Goal: Transaction & Acquisition: Book appointment/travel/reservation

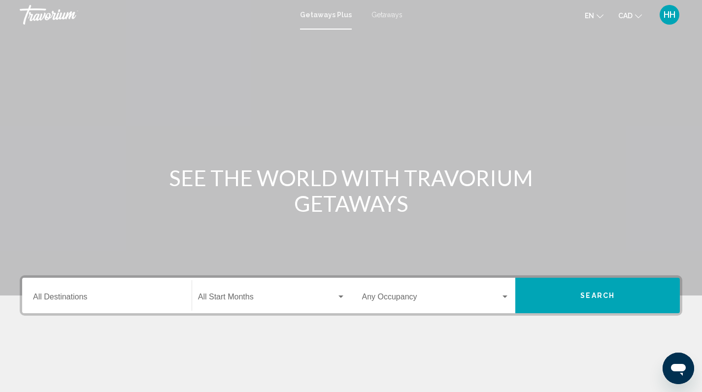
click at [83, 297] on input "Destination All Destinations" at bounding box center [107, 299] width 148 height 9
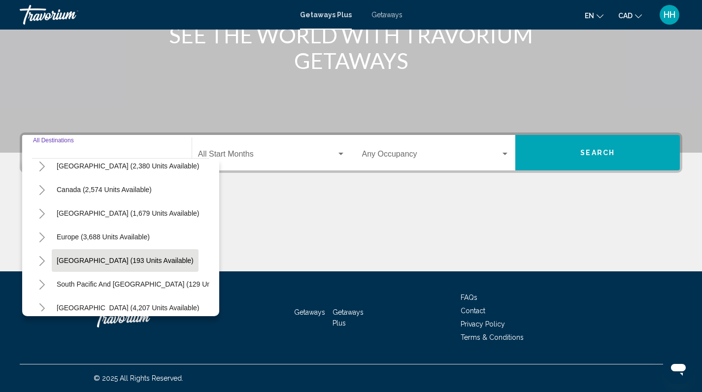
scroll to position [57, 0]
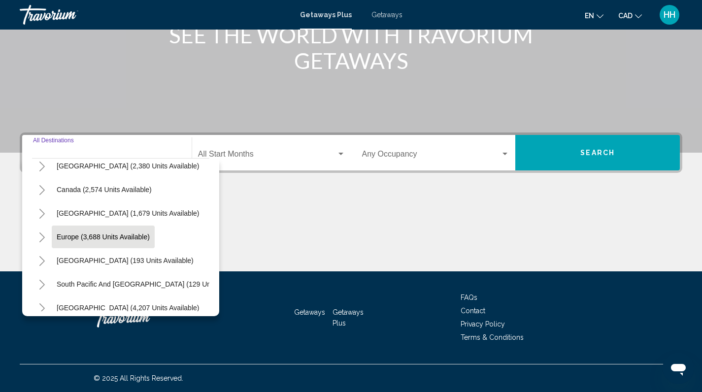
click at [97, 238] on span "Europe (3,688 units available)" at bounding box center [103, 237] width 93 height 8
type input "**********"
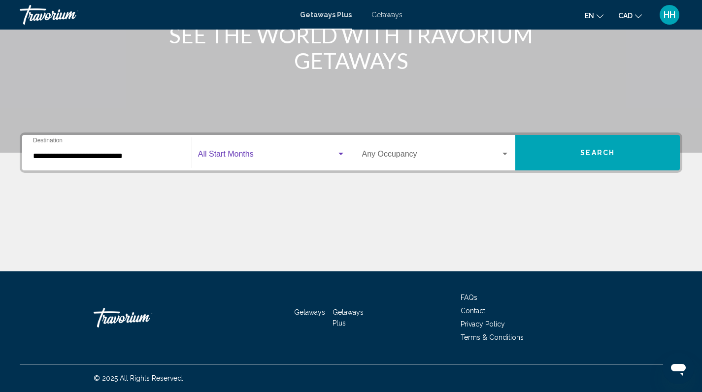
click at [229, 157] on span "Search widget" at bounding box center [267, 156] width 138 height 9
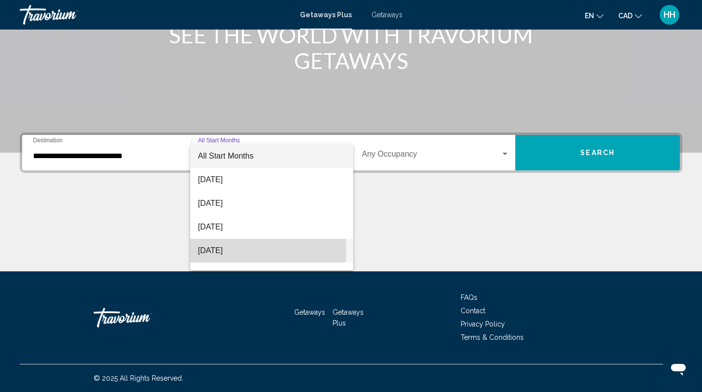
click at [218, 253] on span "[DATE]" at bounding box center [271, 251] width 147 height 24
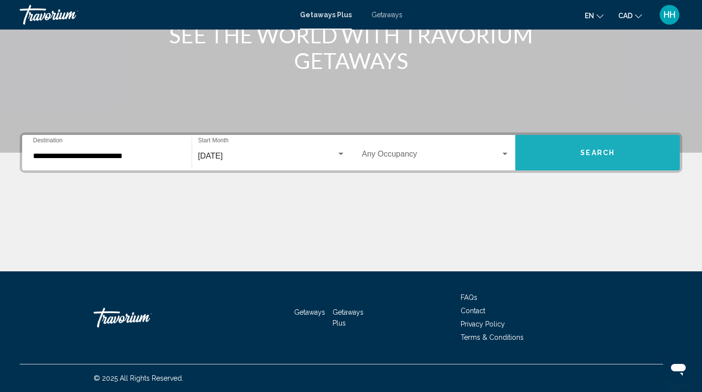
click at [589, 156] on span "Search" at bounding box center [597, 153] width 34 height 8
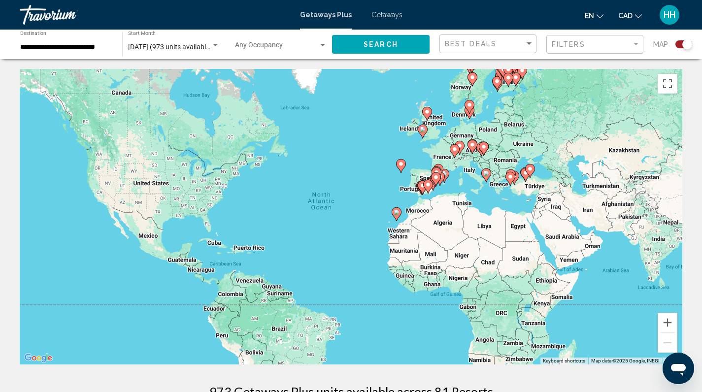
click at [452, 156] on gmp-advanced-marker "Main content" at bounding box center [455, 151] width 10 height 15
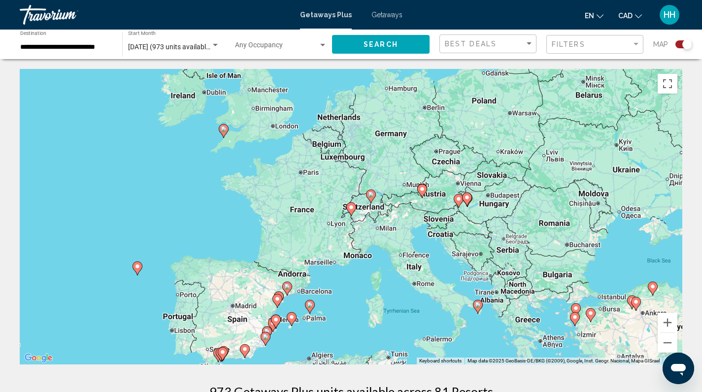
click at [306, 222] on div "To activate drag with keyboard, press Alt + Enter. Once in keyboard drag state,…" at bounding box center [351, 217] width 662 height 296
click at [304, 172] on div "To activate drag with keyboard, press Alt + Enter. Once in keyboard drag state,…" at bounding box center [351, 217] width 662 height 296
click at [686, 43] on div "Search widget" at bounding box center [687, 44] width 10 height 10
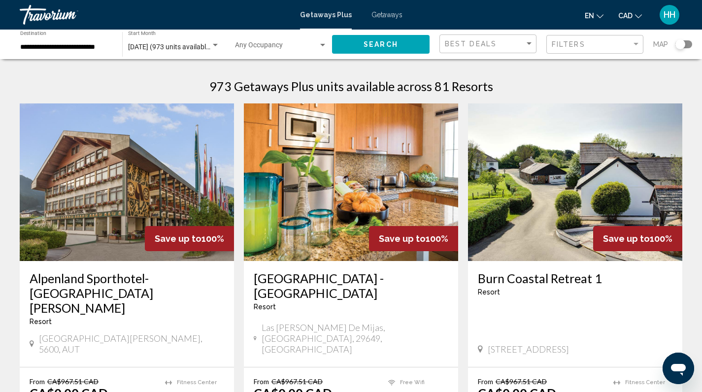
click at [377, 17] on span "Getaways" at bounding box center [386, 15] width 31 height 8
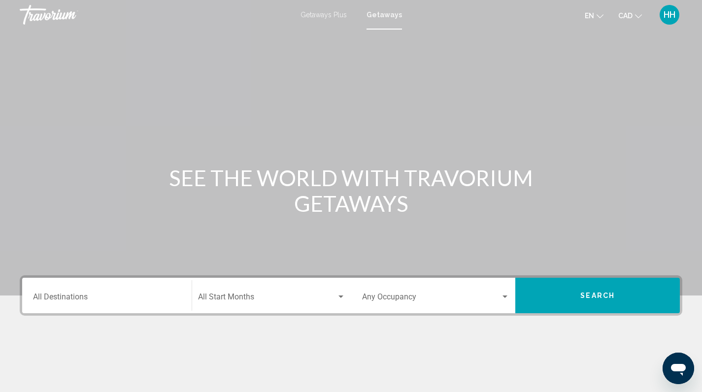
click at [95, 298] on input "Destination All Destinations" at bounding box center [107, 299] width 148 height 9
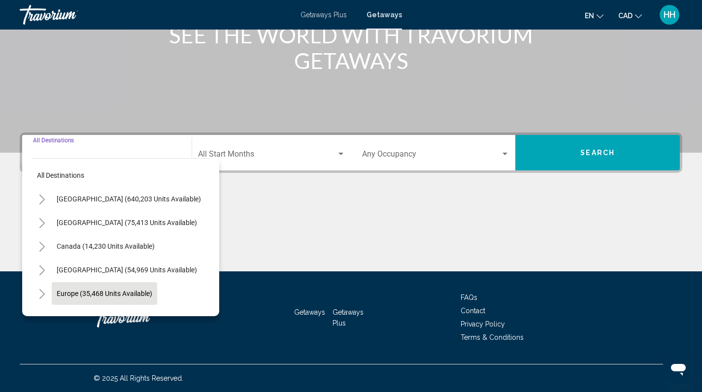
click at [95, 296] on span "Europe (35,468 units available)" at bounding box center [105, 294] width 96 height 8
type input "**********"
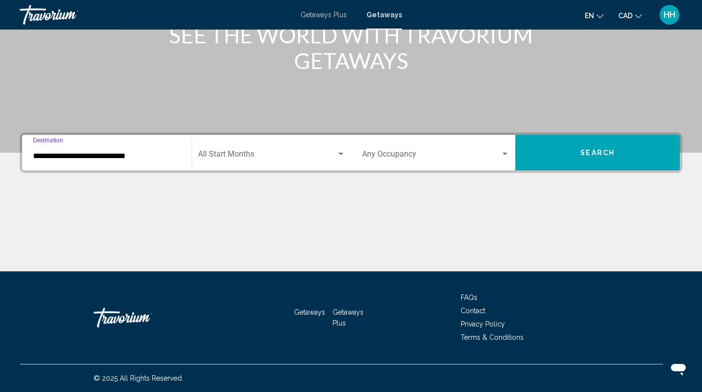
click at [276, 150] on div "Start Month All Start Months" at bounding box center [271, 152] width 147 height 31
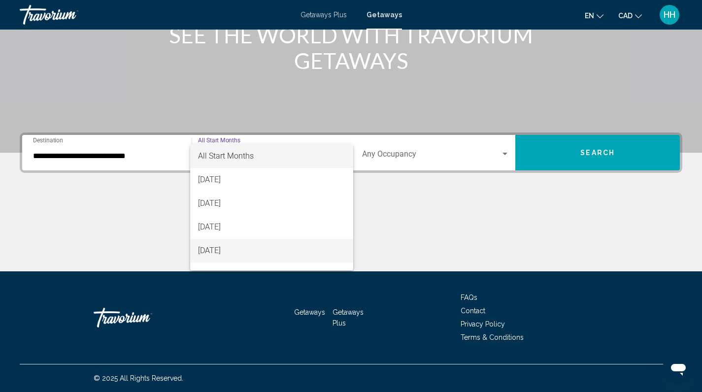
click at [232, 249] on span "[DATE]" at bounding box center [271, 251] width 147 height 24
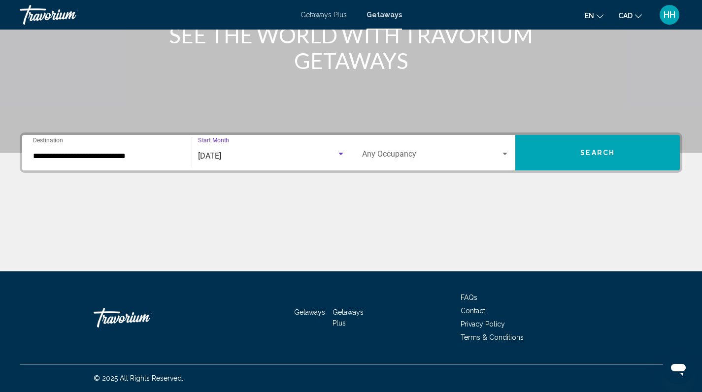
click at [578, 155] on button "Search" at bounding box center [597, 152] width 165 height 35
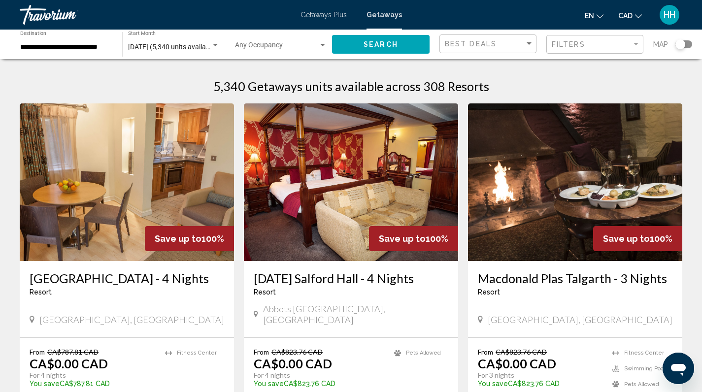
click at [678, 45] on div "Search widget" at bounding box center [680, 44] width 10 height 10
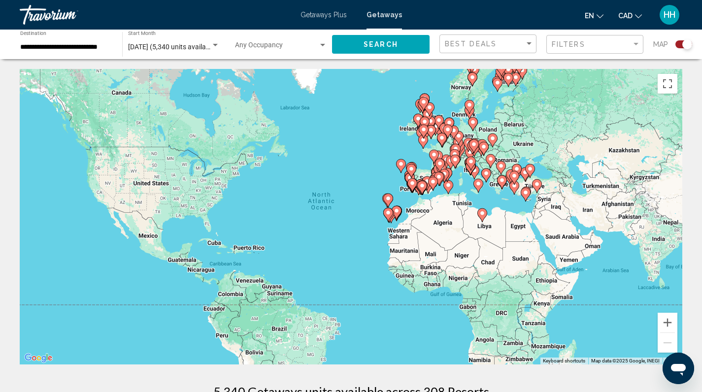
click at [443, 157] on icon "Main content" at bounding box center [445, 161] width 9 height 13
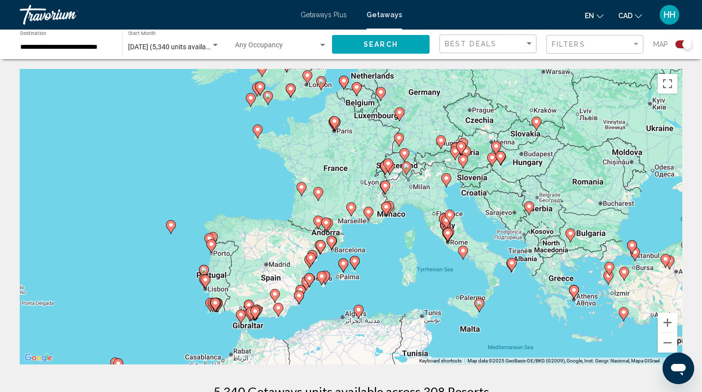
click at [337, 126] on gmp-advanced-marker "Main content" at bounding box center [335, 123] width 10 height 15
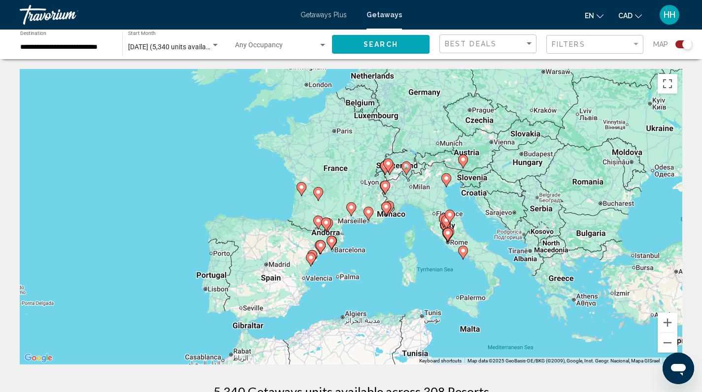
type input "**********"
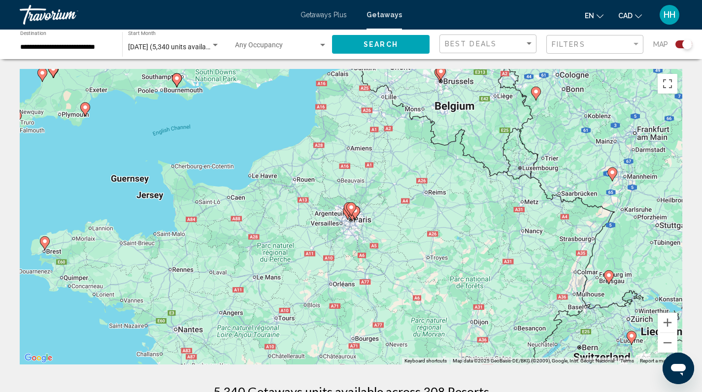
click at [350, 211] on icon "Main content" at bounding box center [350, 209] width 9 height 13
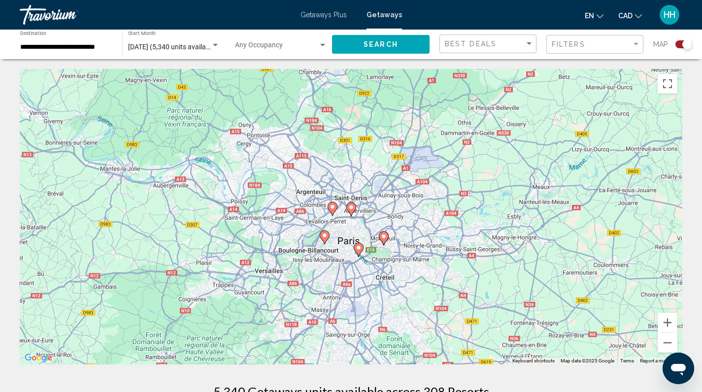
click at [685, 43] on div "Search widget" at bounding box center [687, 44] width 10 height 10
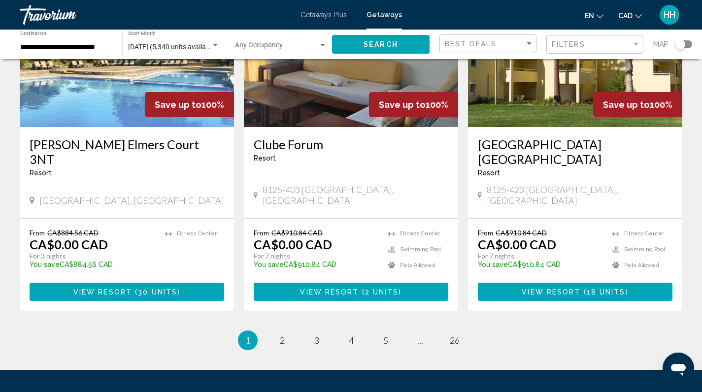
scroll to position [1188, 0]
click at [282, 335] on span "2" at bounding box center [282, 340] width 5 height 11
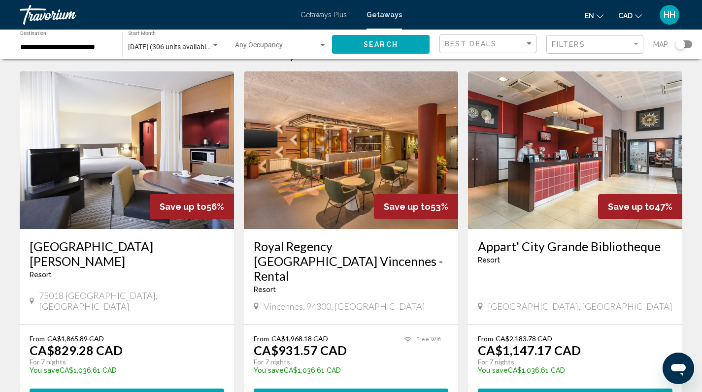
scroll to position [26, 0]
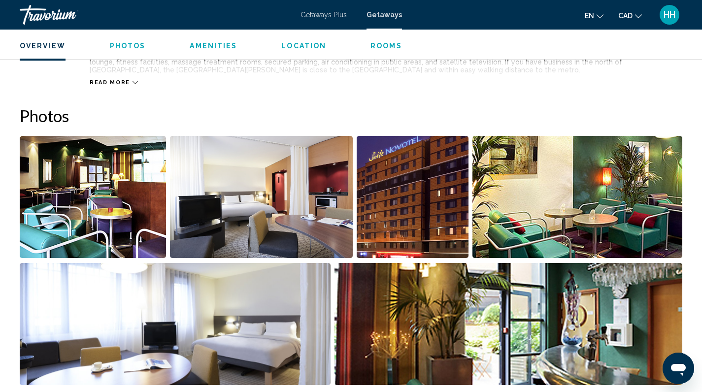
scroll to position [235, 0]
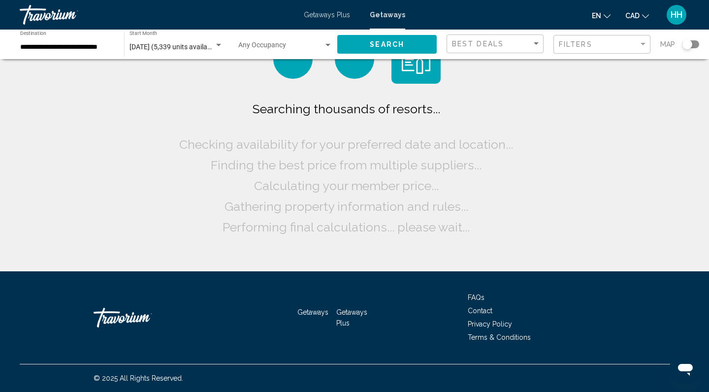
click at [691, 44] on div "Search widget" at bounding box center [688, 44] width 10 height 10
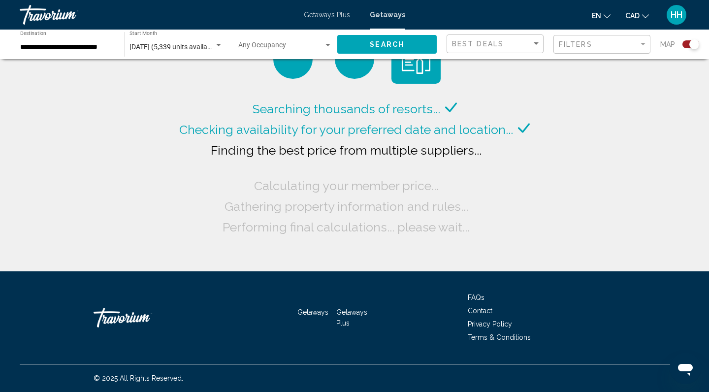
click at [692, 43] on div "Search widget" at bounding box center [695, 44] width 10 height 10
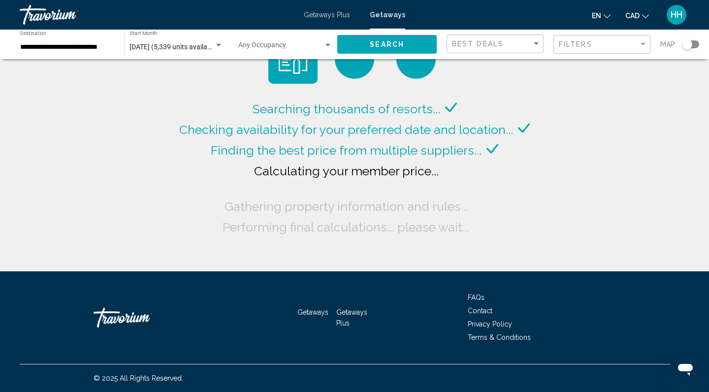
click at [514, 162] on div "Searching thousands of resorts... Checking availability for your preferred date…" at bounding box center [355, 168] width 356 height 139
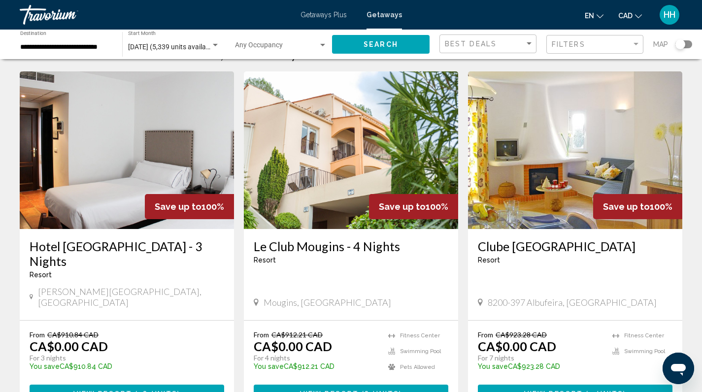
scroll to position [33, 0]
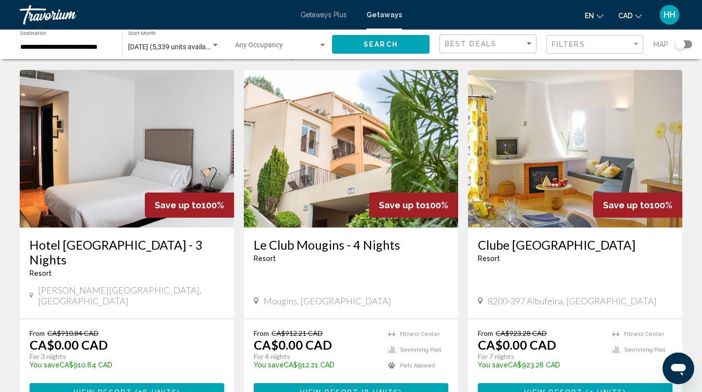
click at [392, 193] on div "Save up to 100%" at bounding box center [413, 205] width 89 height 25
click at [361, 389] on span "( 8 units )" at bounding box center [380, 393] width 43 height 8
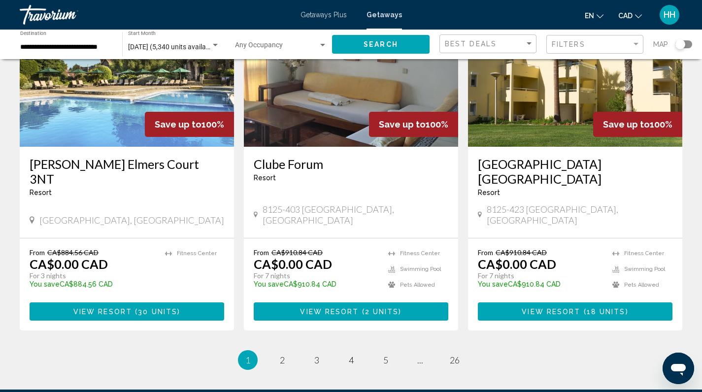
scroll to position [1169, 0]
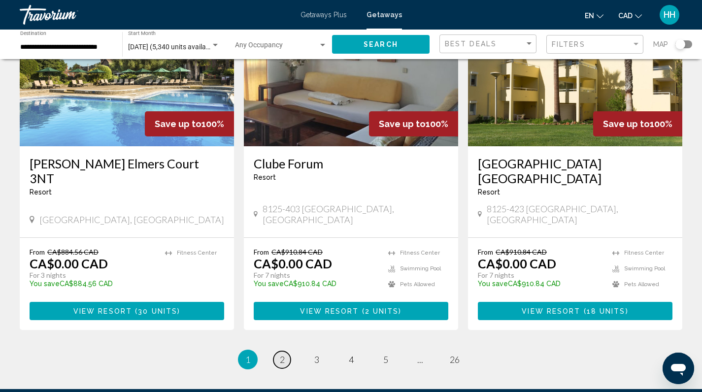
click at [282, 354] on span "2" at bounding box center [282, 359] width 5 height 11
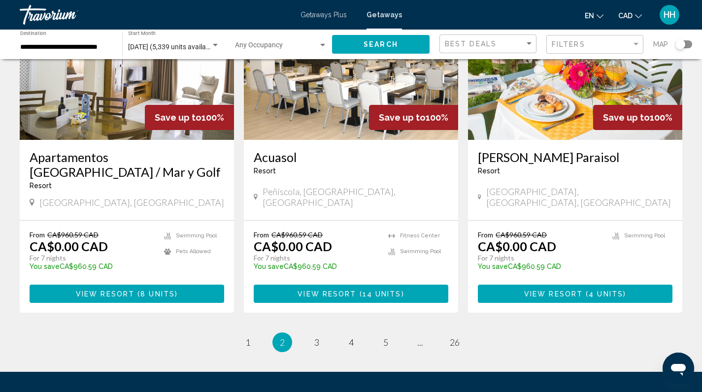
scroll to position [1203, 0]
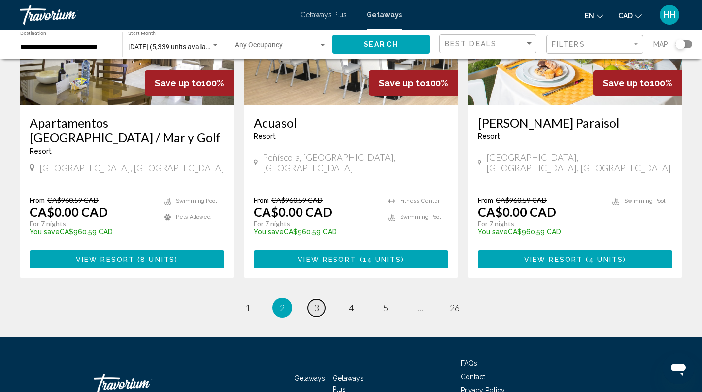
click at [316, 302] on span "3" at bounding box center [316, 307] width 5 height 11
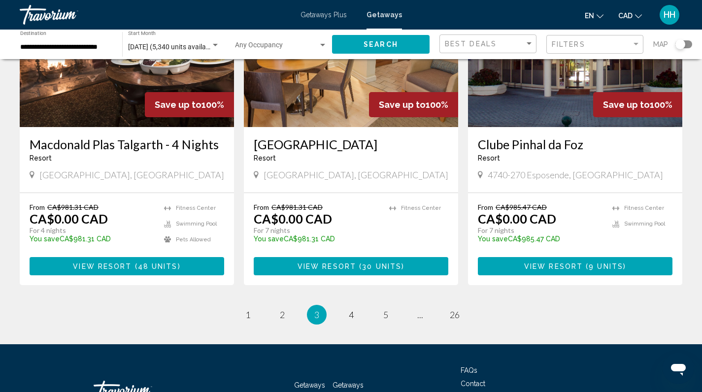
scroll to position [1185, 0]
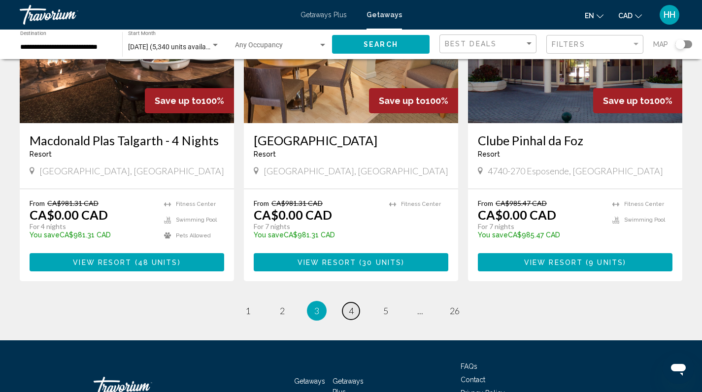
click at [350, 305] on span "4" at bounding box center [351, 310] width 5 height 11
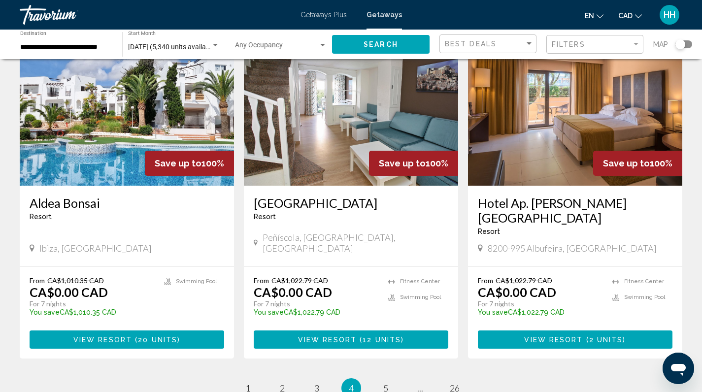
scroll to position [1117, 0]
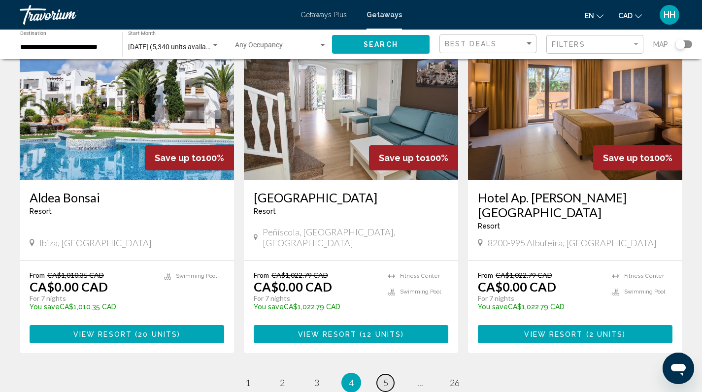
click at [385, 377] on span "5" at bounding box center [385, 382] width 5 height 11
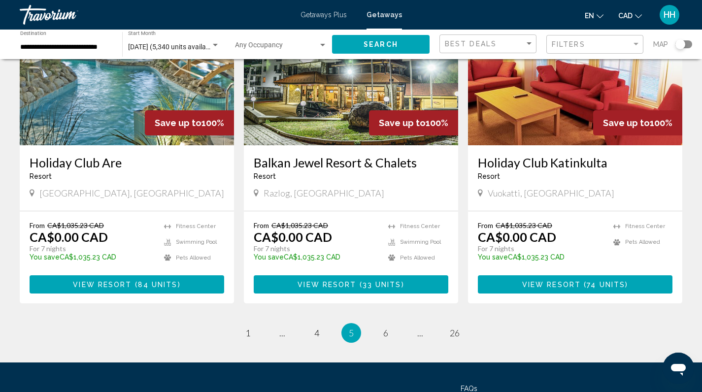
scroll to position [1162, 0]
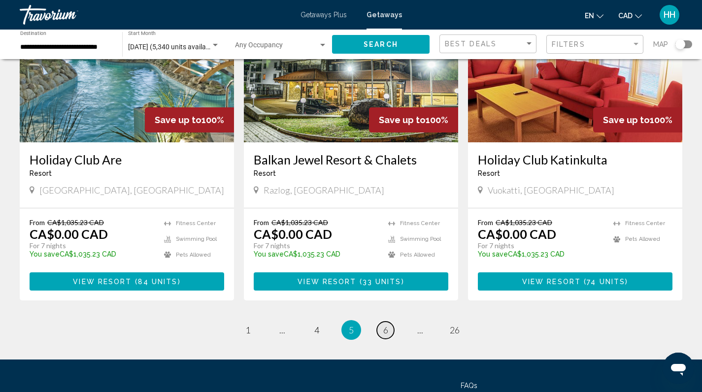
click at [385, 325] on span "6" at bounding box center [385, 330] width 5 height 11
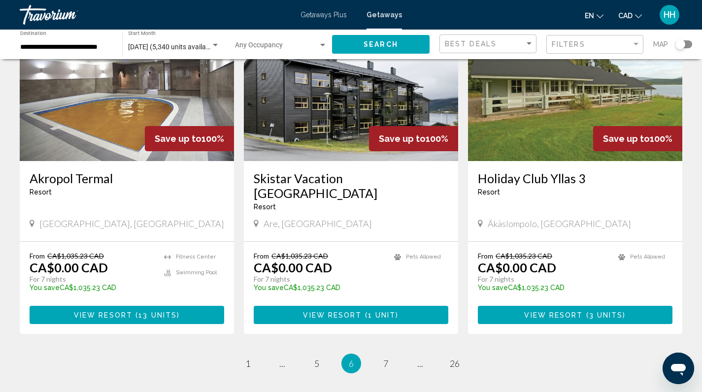
scroll to position [1118, 0]
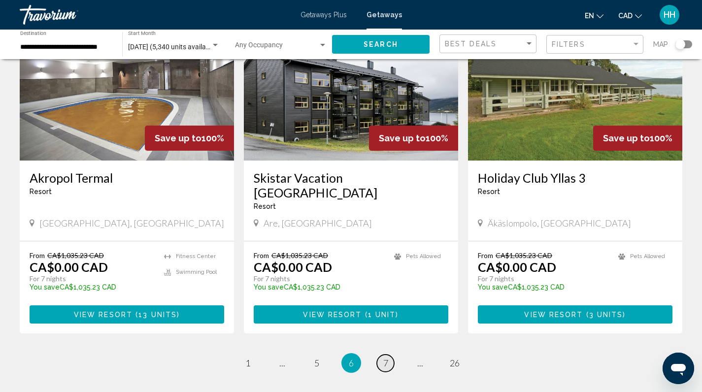
click at [384, 358] on span "7" at bounding box center [385, 363] width 5 height 11
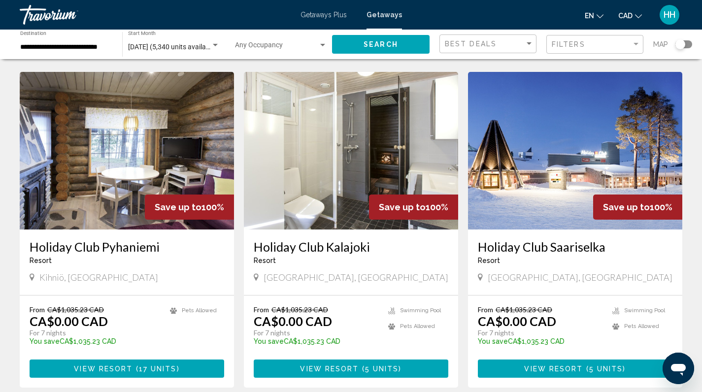
scroll to position [966, 0]
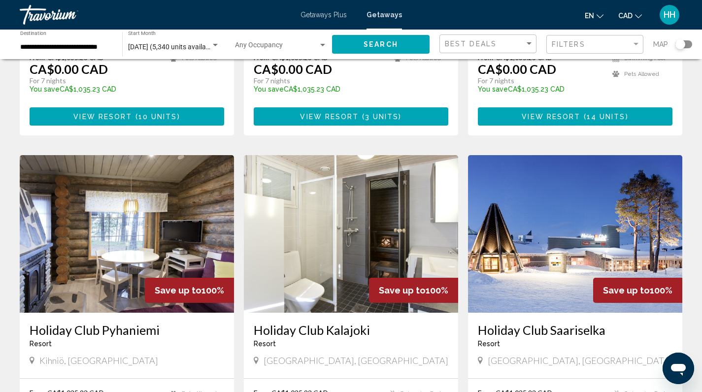
click at [680, 44] on div "Search widget" at bounding box center [680, 44] width 10 height 10
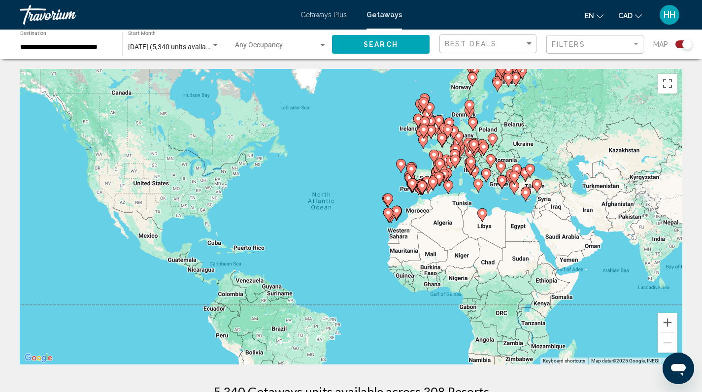
scroll to position [0, 0]
click at [423, 132] on image "Main content" at bounding box center [424, 130] width 6 height 6
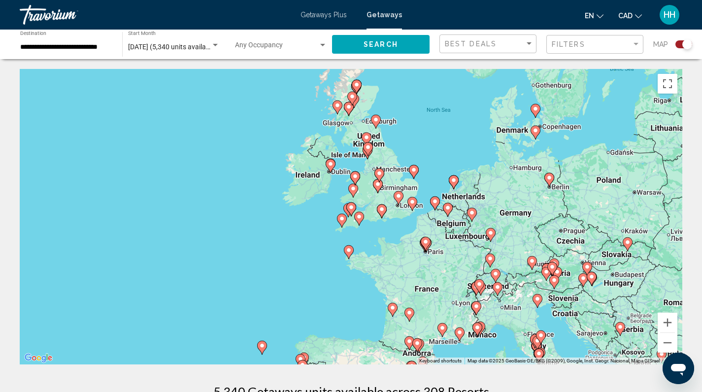
click at [426, 246] on icon "Main content" at bounding box center [425, 243] width 9 height 13
type input "**********"
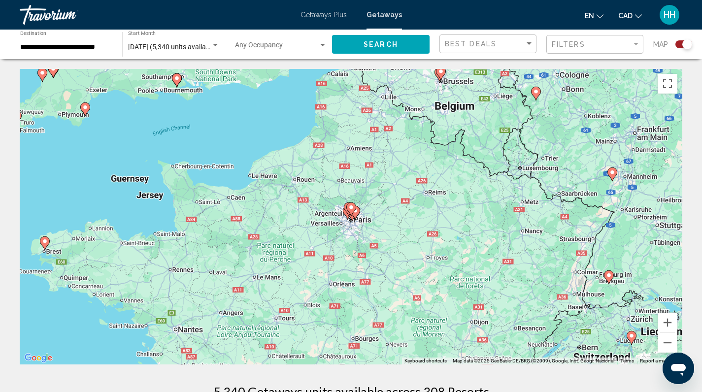
click at [354, 218] on gmp-advanced-marker "Main content" at bounding box center [355, 212] width 10 height 15
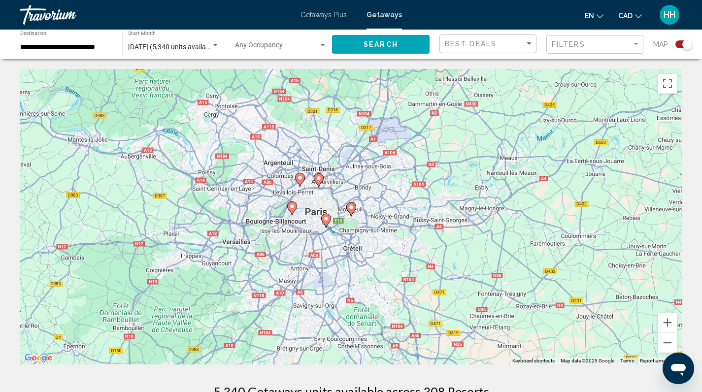
click at [328, 222] on icon "Main content" at bounding box center [325, 220] width 9 height 13
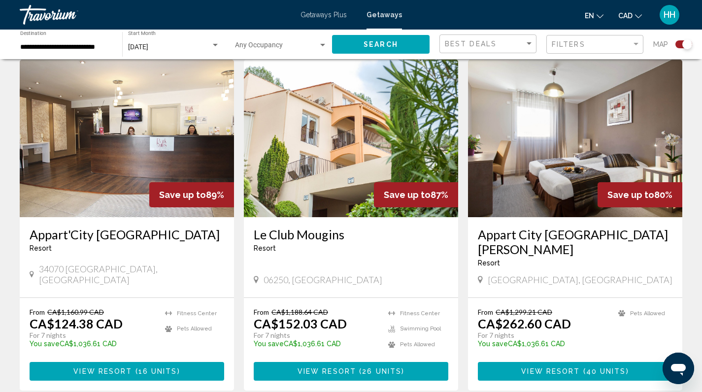
scroll to position [686, 0]
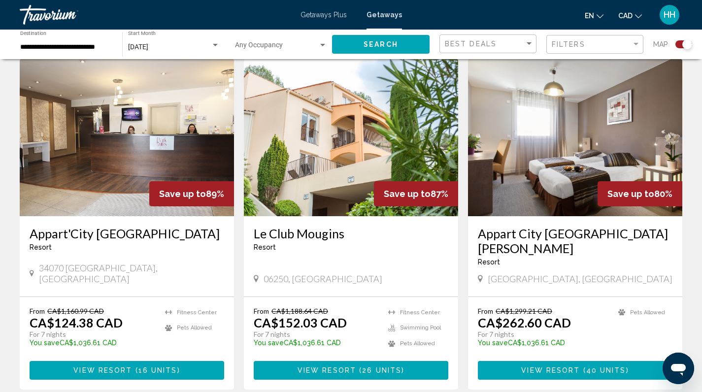
click at [357, 367] on span "Main content" at bounding box center [357, 371] width 3 height 8
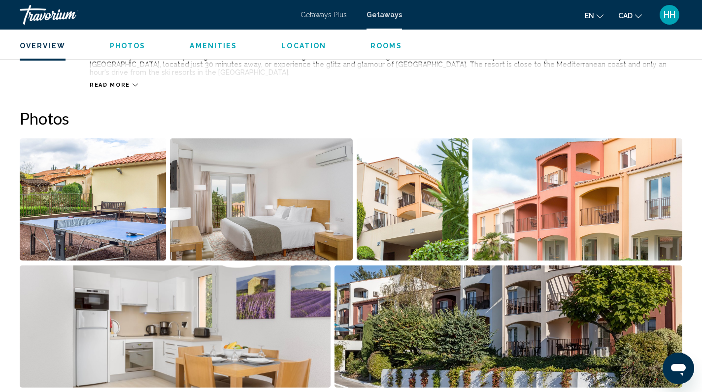
scroll to position [386, 0]
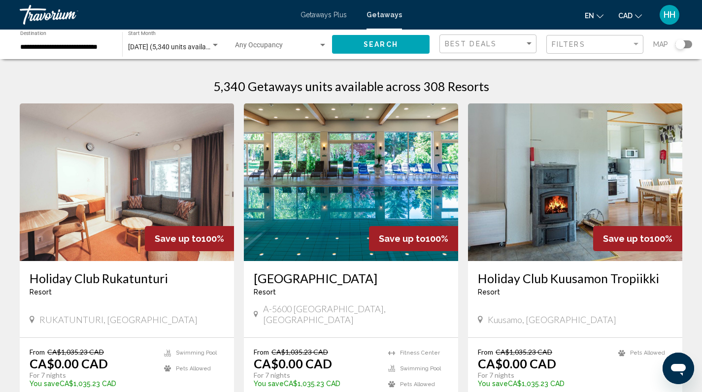
click at [681, 47] on div "Search widget" at bounding box center [680, 44] width 10 height 10
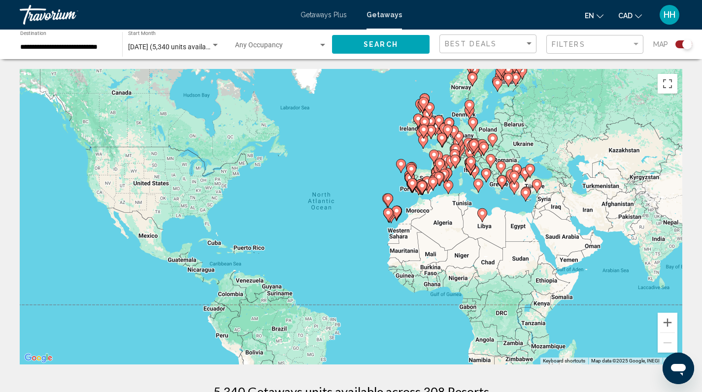
click at [434, 147] on div "To activate drag with keyboard, press Alt + Enter. Once in keyboard drag state,…" at bounding box center [351, 217] width 662 height 296
click at [435, 154] on image "Main content" at bounding box center [434, 155] width 6 height 6
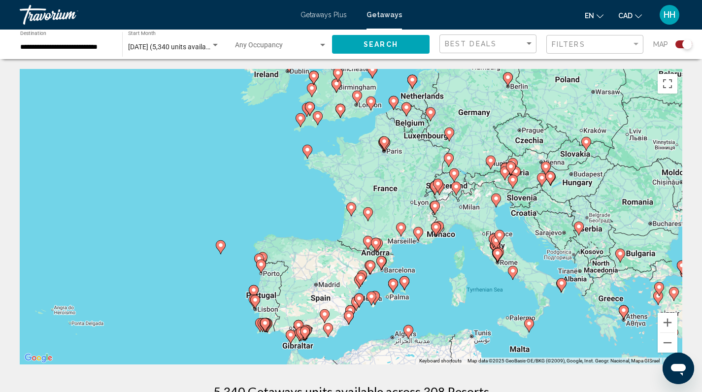
click at [386, 191] on div "To activate drag with keyboard, press Alt + Enter. Once in keyboard drag state,…" at bounding box center [351, 217] width 662 height 296
click at [383, 147] on icon "Main content" at bounding box center [384, 143] width 10 height 14
type input "**********"
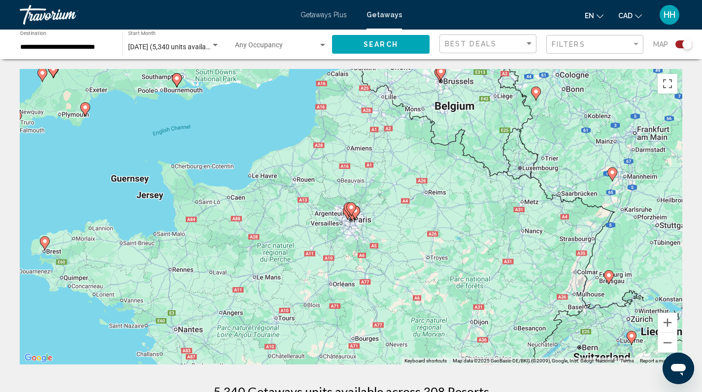
click at [351, 215] on icon "Main content" at bounding box center [350, 209] width 9 height 13
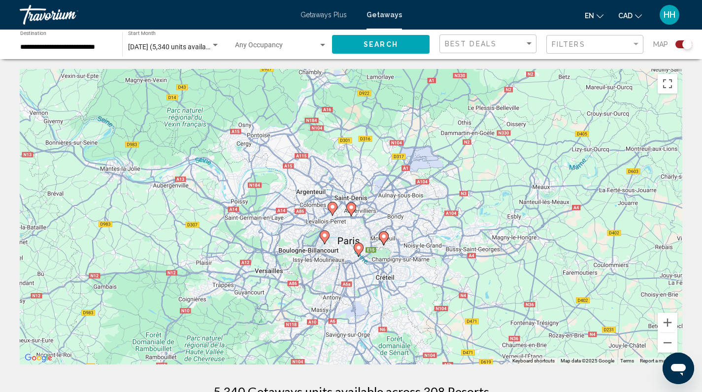
click at [359, 246] on image "Main content" at bounding box center [359, 248] width 6 height 6
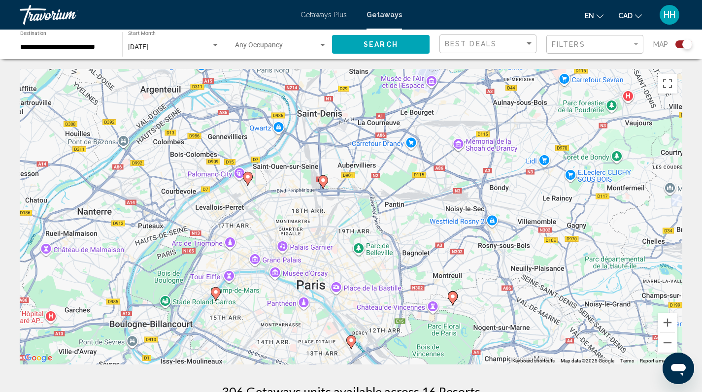
click at [310, 268] on div "To activate drag with keyboard, press Alt + Enter. Once in keyboard drag state,…" at bounding box center [351, 217] width 662 height 296
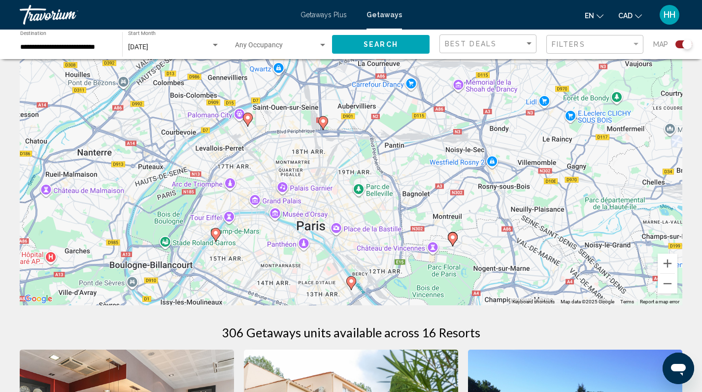
scroll to position [69, 0]
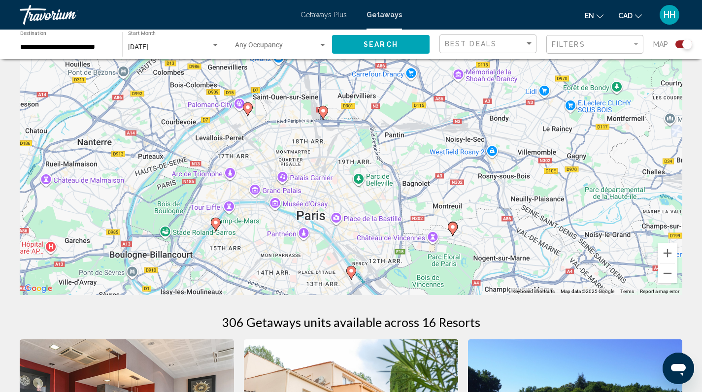
click at [350, 273] on image "Main content" at bounding box center [351, 271] width 6 height 6
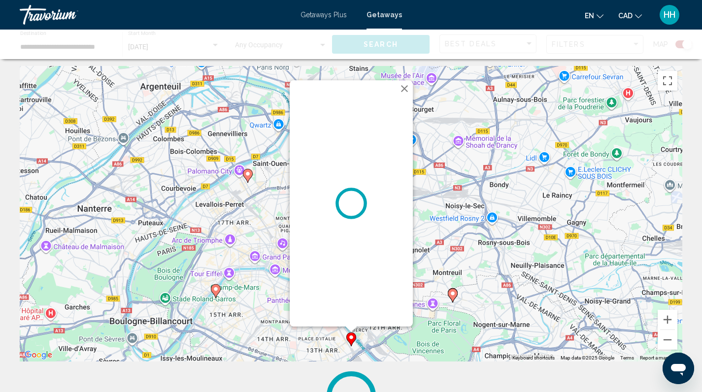
scroll to position [0, 0]
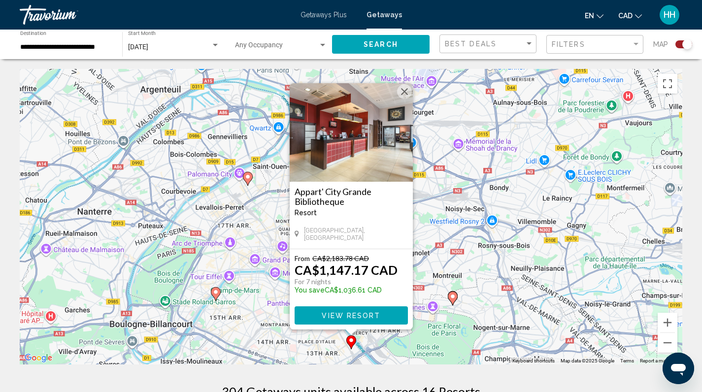
click at [214, 295] on icon "Main content" at bounding box center [215, 294] width 9 height 13
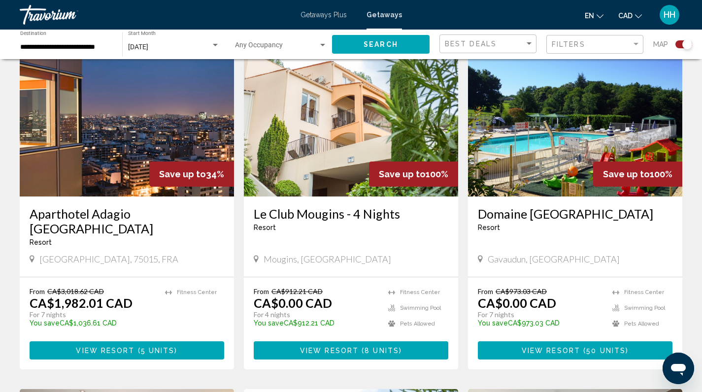
scroll to position [369, 0]
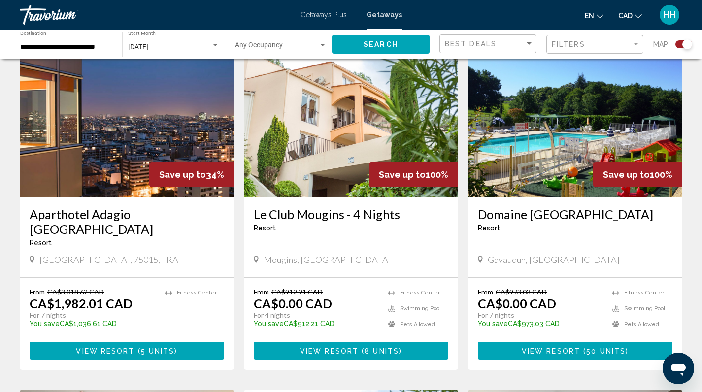
click at [566, 347] on span "View Resort" at bounding box center [551, 351] width 59 height 8
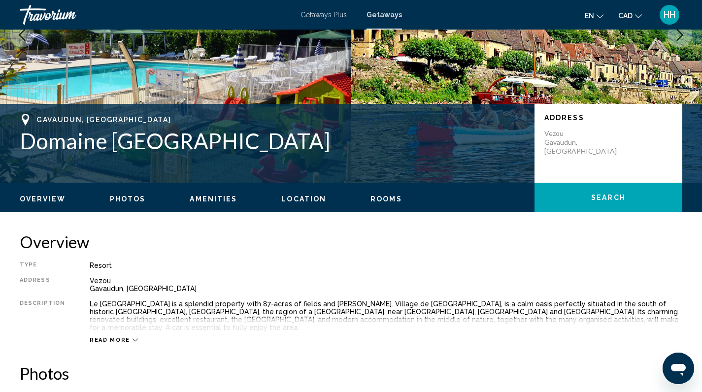
scroll to position [138, 0]
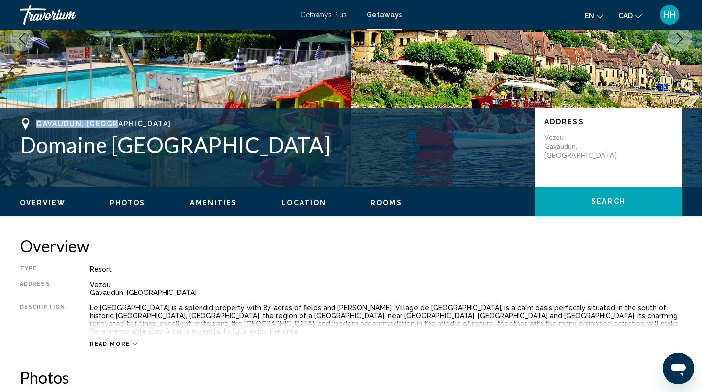
drag, startPoint x: 123, startPoint y: 118, endPoint x: 37, endPoint y: 119, distance: 85.2
click at [37, 119] on div "Gavaudun, [GEOGRAPHIC_DATA]" at bounding box center [272, 124] width 505 height 12
copy span "Gavaudun, [GEOGRAPHIC_DATA]"
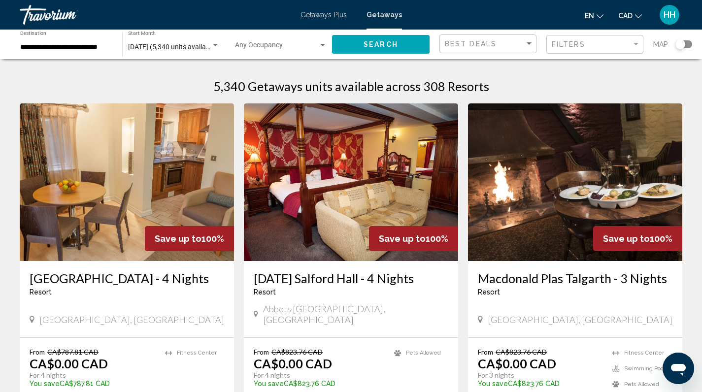
click at [682, 41] on div "Search widget" at bounding box center [680, 44] width 10 height 10
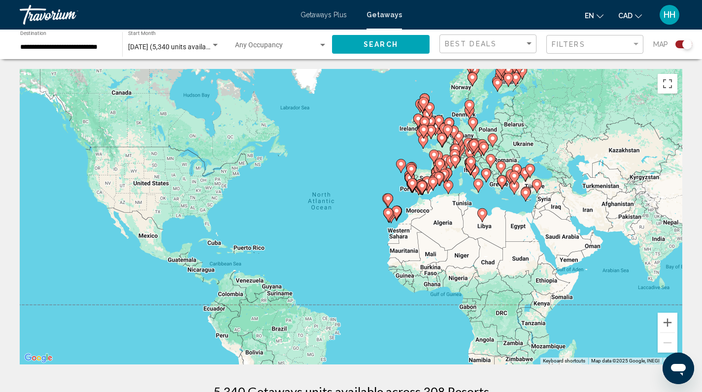
click at [438, 156] on icon "Main content" at bounding box center [434, 157] width 10 height 14
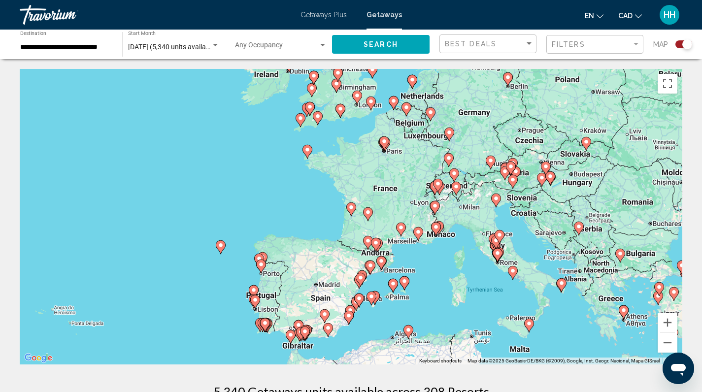
click at [385, 143] on image "Main content" at bounding box center [384, 141] width 6 height 6
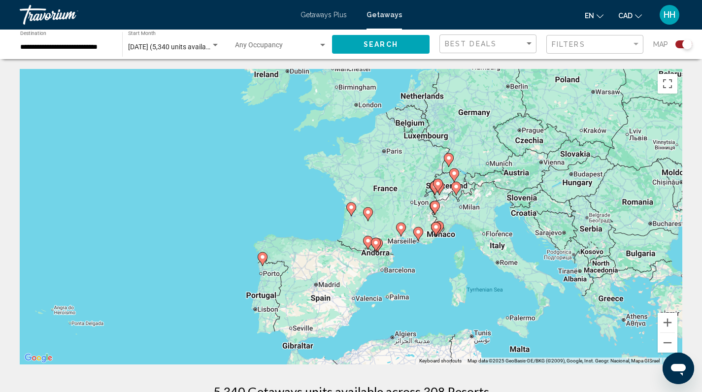
type input "**********"
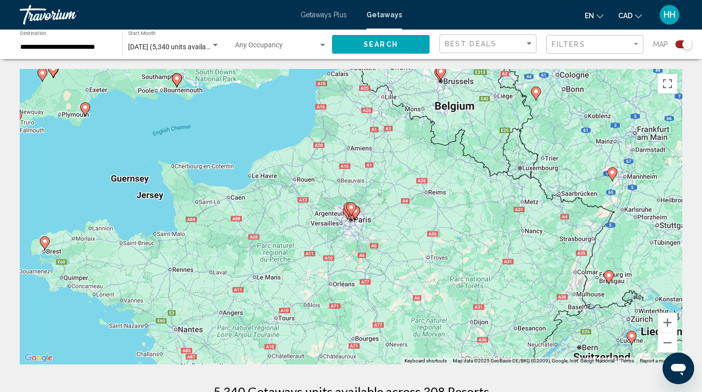
click at [350, 215] on gmp-advanced-marker "Main content" at bounding box center [351, 209] width 10 height 15
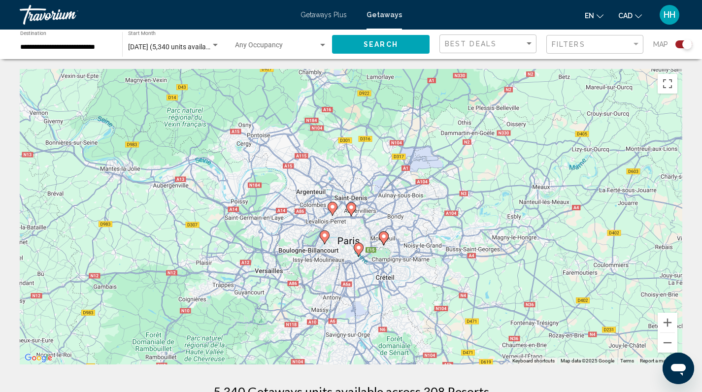
click at [382, 237] on image "Main content" at bounding box center [384, 236] width 6 height 6
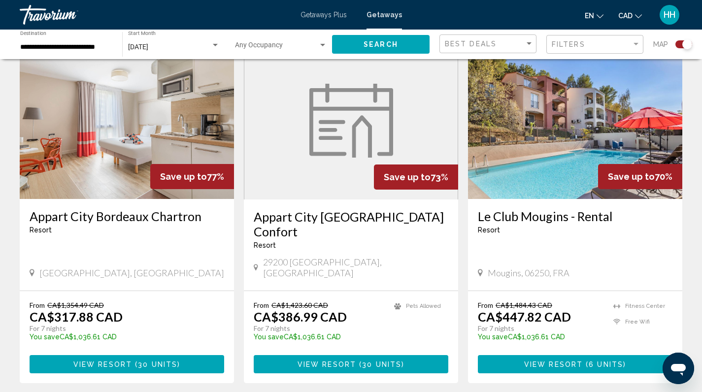
scroll to position [1053, 0]
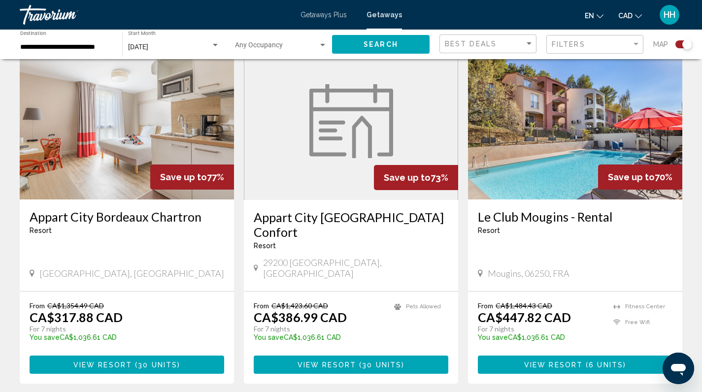
click at [134, 361] on span "( 30 units )" at bounding box center [156, 365] width 48 height 8
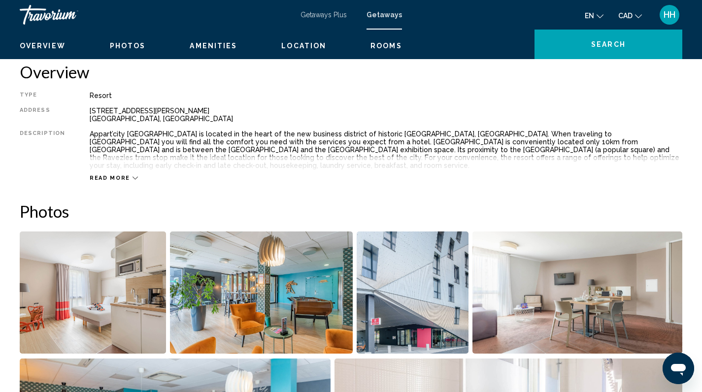
scroll to position [268, 0]
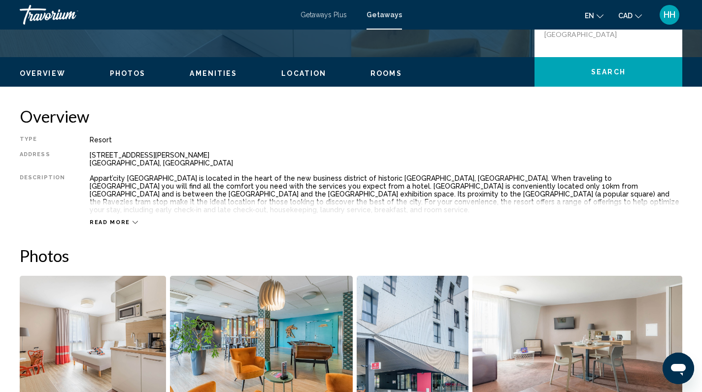
drag, startPoint x: 605, startPoint y: 229, endPoint x: 100, endPoint y: 159, distance: 509.2
click at [161, 164] on div "59 Rue Docteur Finlay 33300 Bordeaux, France" at bounding box center [386, 159] width 593 height 16
drag, startPoint x: 164, startPoint y: 162, endPoint x: 78, endPoint y: 155, distance: 85.5
click at [78, 155] on div "Type Resort All-Inclusive No All-Inclusive Address 59 Rue Docteur Finlay 33300 …" at bounding box center [351, 181] width 662 height 90
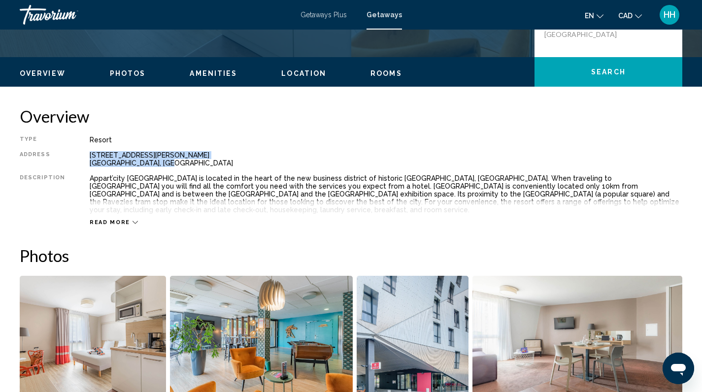
copy div "59 Rue Docteur Finlay 33300 Bordeaux, France"
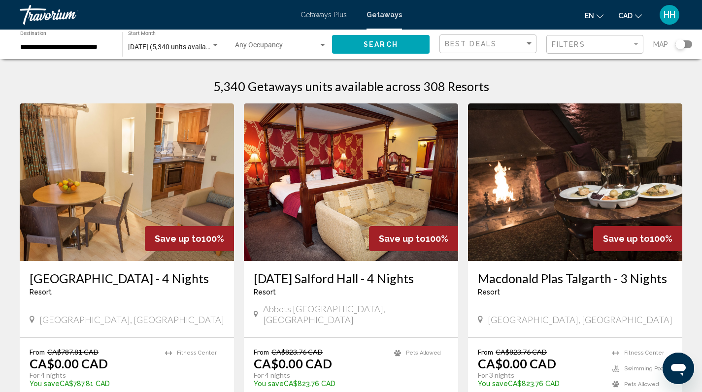
click at [684, 43] on div "Search widget" at bounding box center [680, 44] width 10 height 10
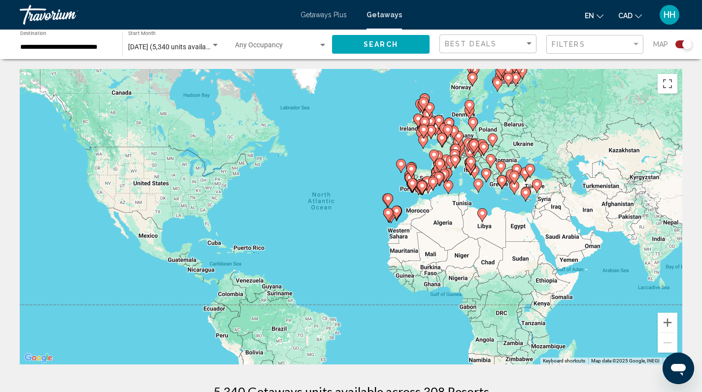
click at [422, 123] on image "Main content" at bounding box center [425, 122] width 6 height 6
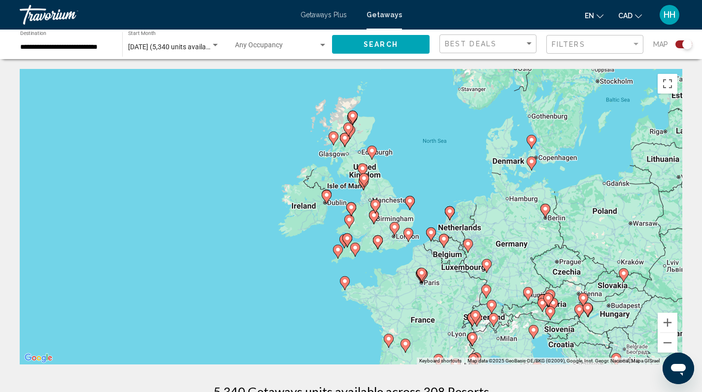
click at [424, 277] on g "Main content" at bounding box center [422, 275] width 10 height 14
type input "**********"
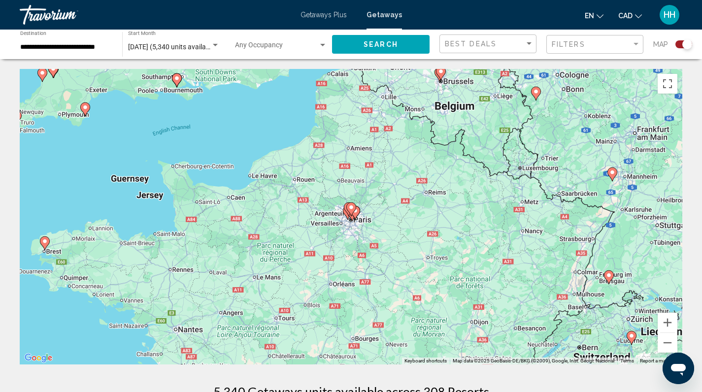
click at [346, 210] on gmp-advanced-marker "Main content" at bounding box center [351, 209] width 10 height 15
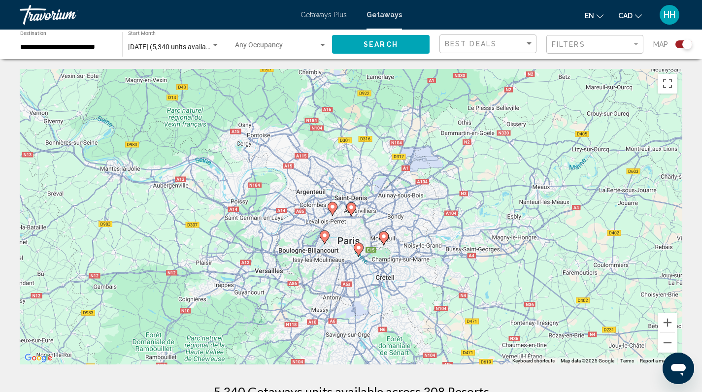
click at [354, 231] on div "To activate drag with keyboard, press Alt + Enter. Once in keyboard drag state,…" at bounding box center [351, 217] width 662 height 296
click at [359, 247] on image "Main content" at bounding box center [359, 248] width 6 height 6
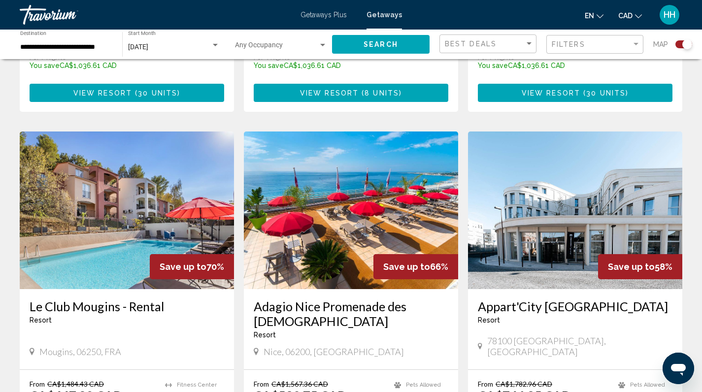
scroll to position [1335, 0]
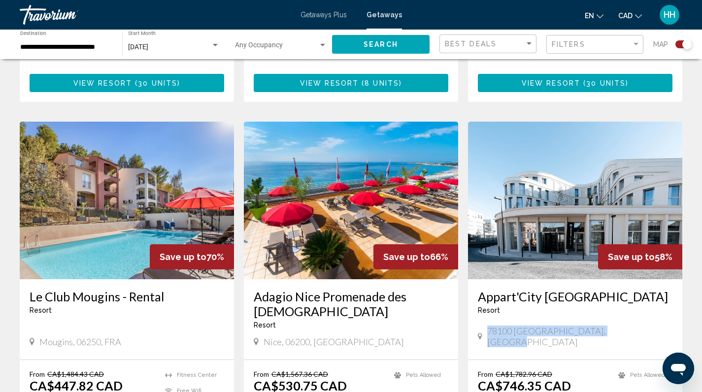
drag, startPoint x: 631, startPoint y: 276, endPoint x: 487, endPoint y: 277, distance: 144.3
click at [487, 326] on div "78100 [GEOGRAPHIC_DATA], [GEOGRAPHIC_DATA]" at bounding box center [575, 337] width 195 height 22
copy span "78100 [GEOGRAPHIC_DATA], [GEOGRAPHIC_DATA]"
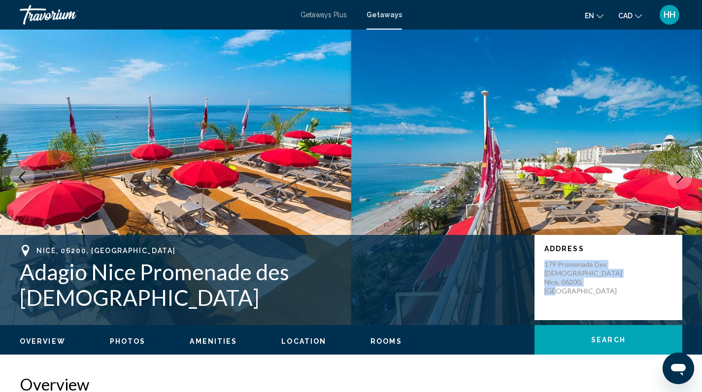
drag, startPoint x: 604, startPoint y: 287, endPoint x: 541, endPoint y: 271, distance: 65.5
click at [541, 271] on div "Address 179 Promenade des Anglais Nice, 06200, FRA" at bounding box center [608, 277] width 148 height 85
copy p "179 Promenade des Anglais Nice, 06200, FRA"
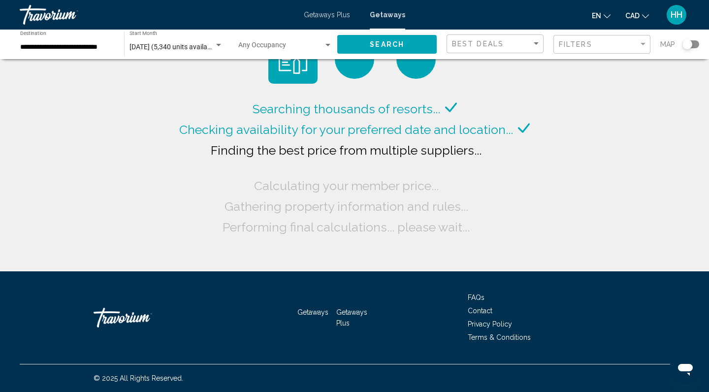
drag, startPoint x: 686, startPoint y: 44, endPoint x: 700, endPoint y: 44, distance: 14.8
click at [700, 44] on div "**********" at bounding box center [354, 45] width 709 height 30
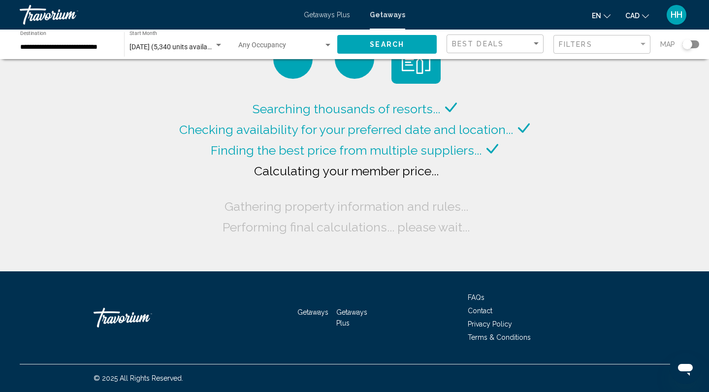
click at [691, 46] on div "Search widget" at bounding box center [688, 44] width 10 height 10
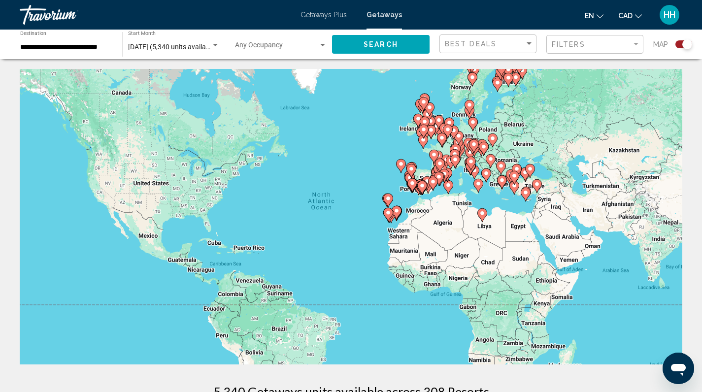
click at [425, 126] on icon "Main content" at bounding box center [423, 131] width 9 height 13
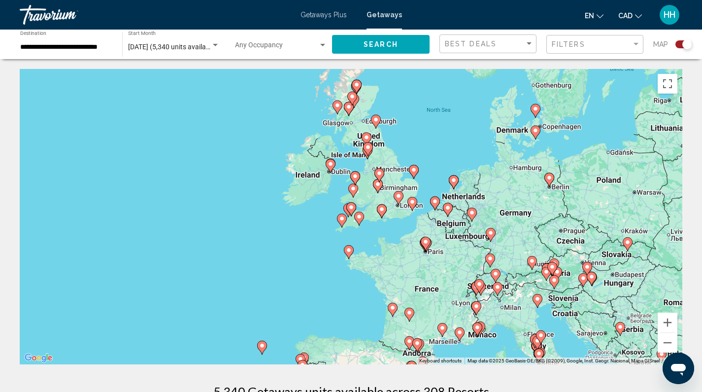
click at [427, 246] on icon "Main content" at bounding box center [425, 243] width 9 height 13
type input "**********"
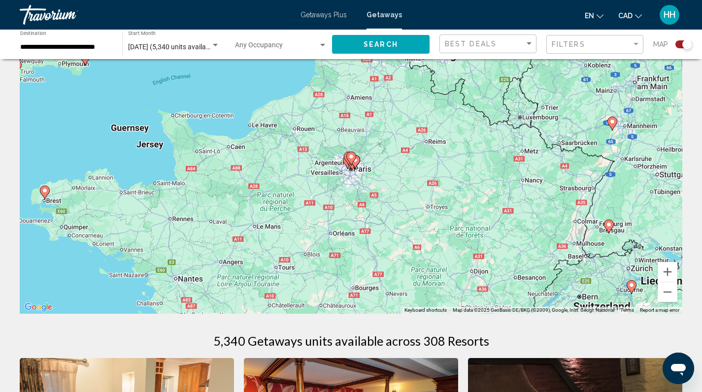
scroll to position [35, 0]
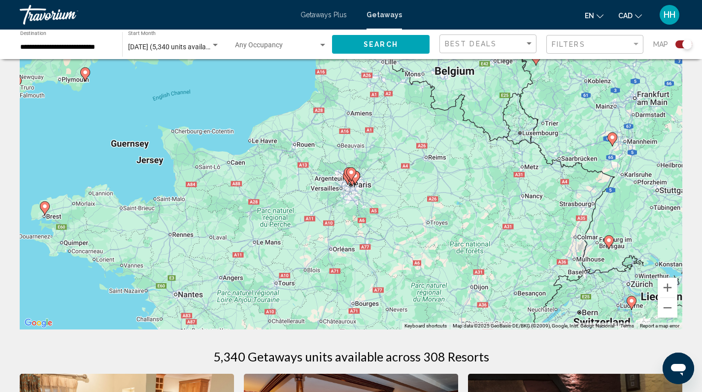
click at [350, 181] on gmp-advanced-marker "Main content" at bounding box center [351, 174] width 10 height 15
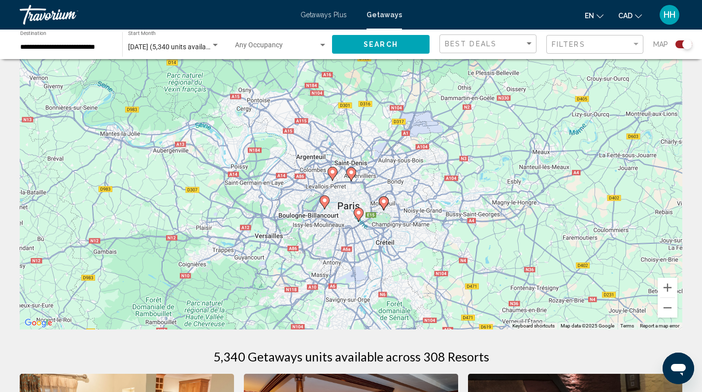
click at [335, 184] on div "To navigate, press the arrow keys. To activate drag with keyboard, press Alt + …" at bounding box center [351, 182] width 662 height 296
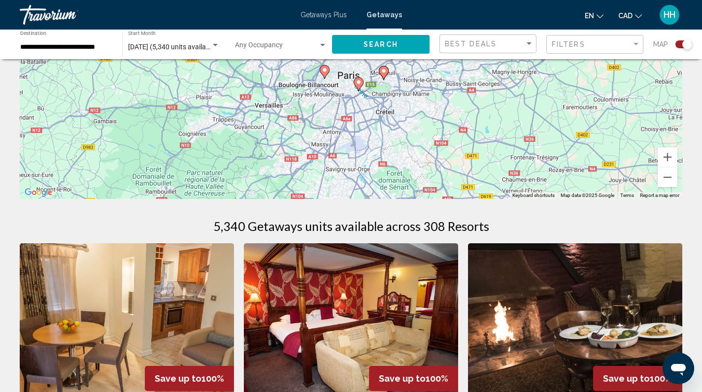
scroll to position [84, 0]
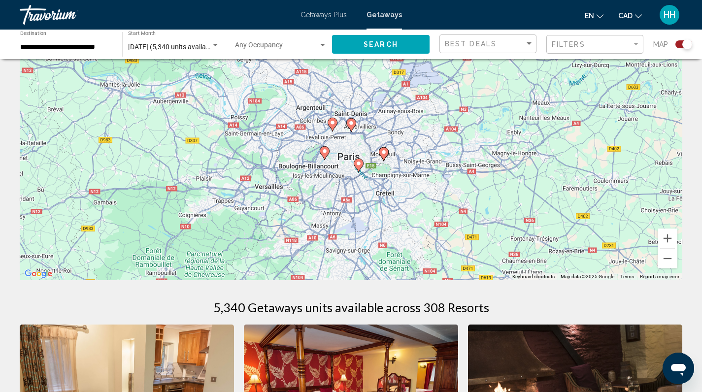
click at [357, 165] on image "Main content" at bounding box center [359, 164] width 6 height 6
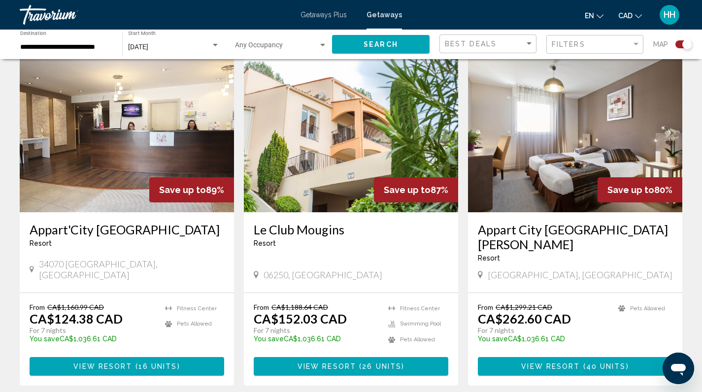
scroll to position [689, 0]
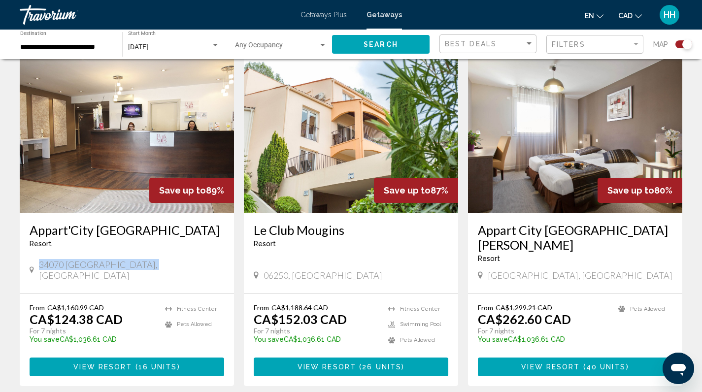
drag, startPoint x: 41, startPoint y: 249, endPoint x: 156, endPoint y: 254, distance: 114.9
click at [156, 259] on div "34070 [GEOGRAPHIC_DATA], [GEOGRAPHIC_DATA]" at bounding box center [127, 270] width 195 height 22
copy span "34070 [GEOGRAPHIC_DATA], [GEOGRAPHIC_DATA]"
drag, startPoint x: 264, startPoint y: 249, endPoint x: 327, endPoint y: 254, distance: 62.2
click at [327, 270] on div "06250, [GEOGRAPHIC_DATA]" at bounding box center [351, 275] width 195 height 11
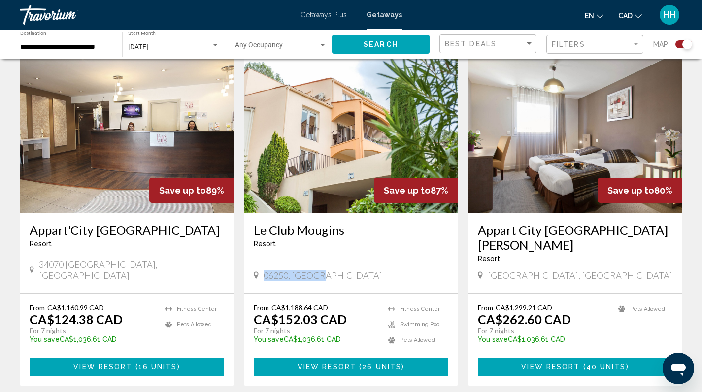
copy span "06250, [GEOGRAPHIC_DATA]"
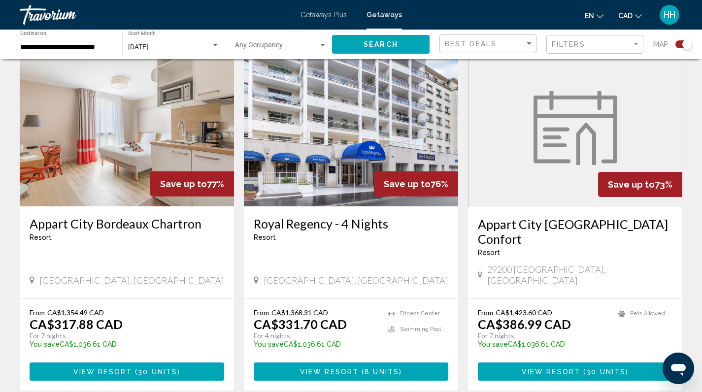
scroll to position [1049, 0]
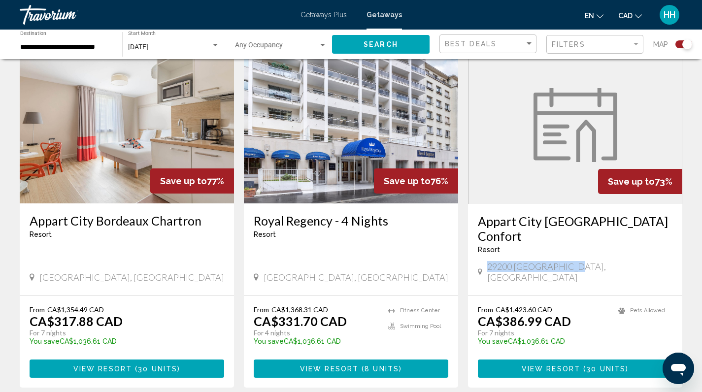
drag, startPoint x: 573, startPoint y: 227, endPoint x: 486, endPoint y: 227, distance: 87.2
click at [486, 261] on div "29200 [GEOGRAPHIC_DATA], [GEOGRAPHIC_DATA]" at bounding box center [575, 272] width 195 height 22
copy span "29200 [GEOGRAPHIC_DATA], [GEOGRAPHIC_DATA]"
drag, startPoint x: 345, startPoint y: 229, endPoint x: 264, endPoint y: 229, distance: 81.3
click at [264, 272] on div "[GEOGRAPHIC_DATA], [GEOGRAPHIC_DATA]" at bounding box center [351, 277] width 195 height 11
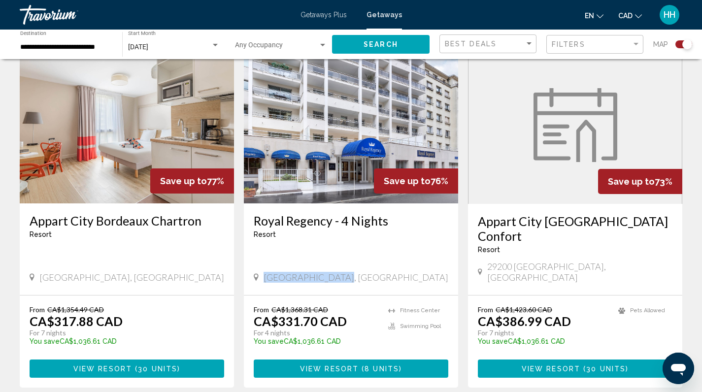
copy span "[GEOGRAPHIC_DATA], [GEOGRAPHIC_DATA]"
click at [382, 220] on div "Royal Regency - 4 Nights Resort - This is an adults only resort" at bounding box center [351, 229] width 195 height 33
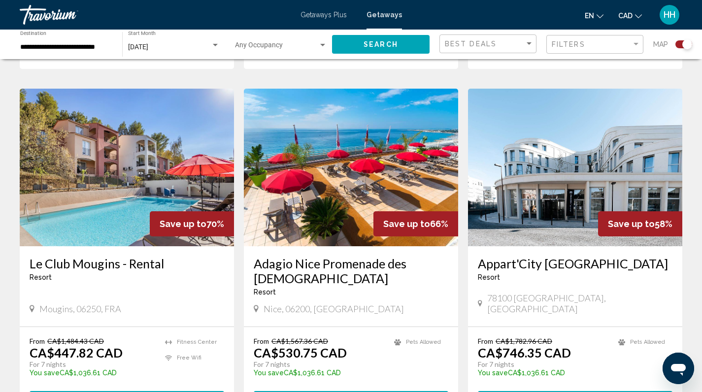
scroll to position [1387, 0]
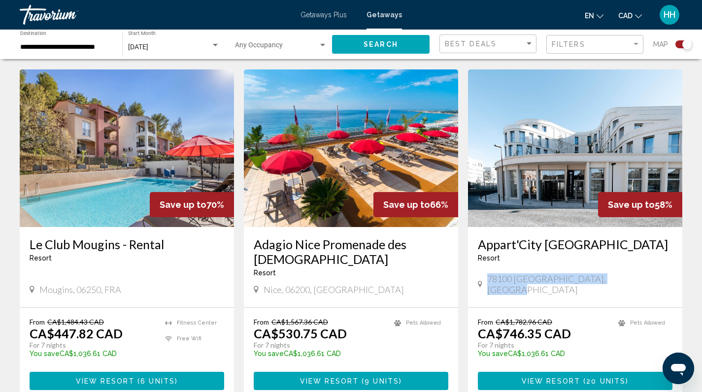
drag, startPoint x: 629, startPoint y: 223, endPoint x: 476, endPoint y: 224, distance: 153.7
click at [476, 227] on div "Appart'City St-Germain-En-Laye Resort - This is an adults only resort 78100 St-…" at bounding box center [575, 267] width 214 height 80
copy div "78100 [GEOGRAPHIC_DATA], [GEOGRAPHIC_DATA]"
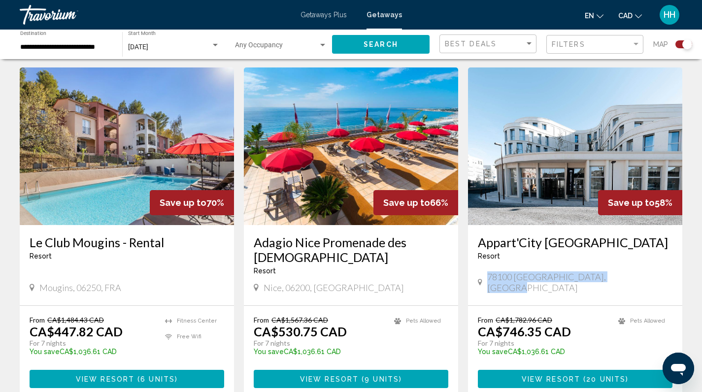
scroll to position [1389, 0]
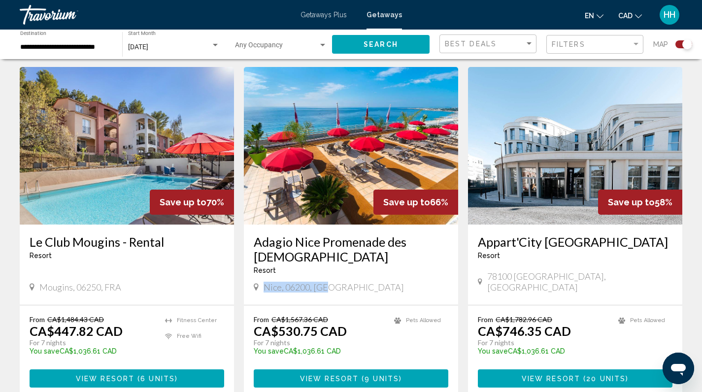
drag, startPoint x: 334, startPoint y: 219, endPoint x: 264, endPoint y: 224, distance: 71.1
click at [264, 282] on div "Nice, 06200, [GEOGRAPHIC_DATA]" at bounding box center [351, 287] width 195 height 11
copy span "Nice, 06200, [GEOGRAPHIC_DATA]"
click at [132, 282] on div "Mougins, 06250, FRA" at bounding box center [127, 287] width 195 height 11
drag, startPoint x: 123, startPoint y: 219, endPoint x: 42, endPoint y: 223, distance: 80.8
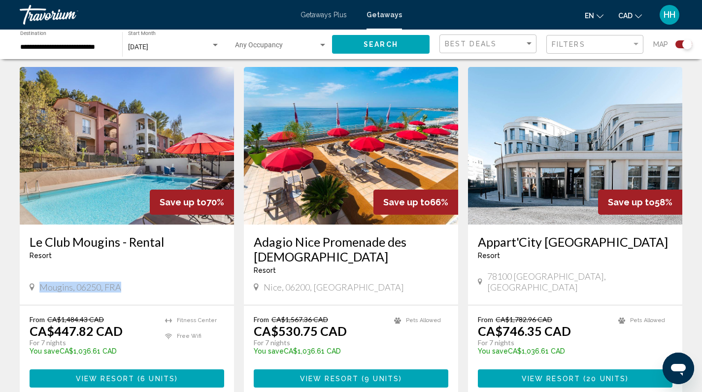
click at [42, 282] on div "Mougins, 06250, FRA" at bounding box center [127, 287] width 195 height 11
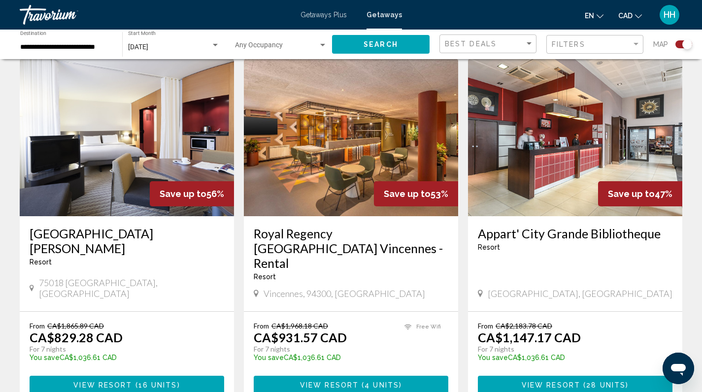
scroll to position [354, 0]
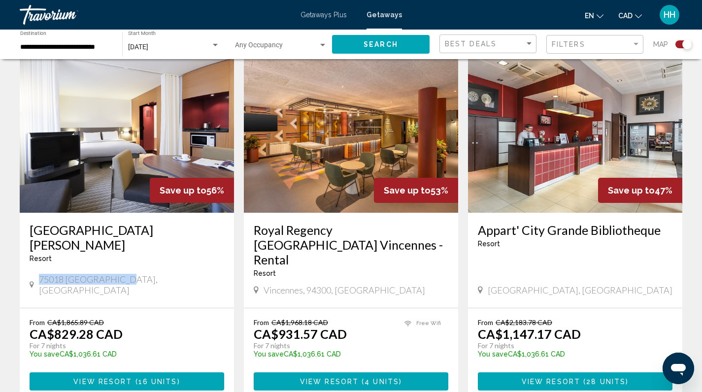
drag, startPoint x: 127, startPoint y: 264, endPoint x: 41, endPoint y: 266, distance: 85.7
click at [41, 274] on div "75018 [GEOGRAPHIC_DATA], [GEOGRAPHIC_DATA]" at bounding box center [127, 285] width 195 height 22
click at [189, 257] on div "B&B Hotel Paris Nord 18 Resort - This is an adults only resort 75018 Paris, Fra…" at bounding box center [127, 260] width 214 height 95
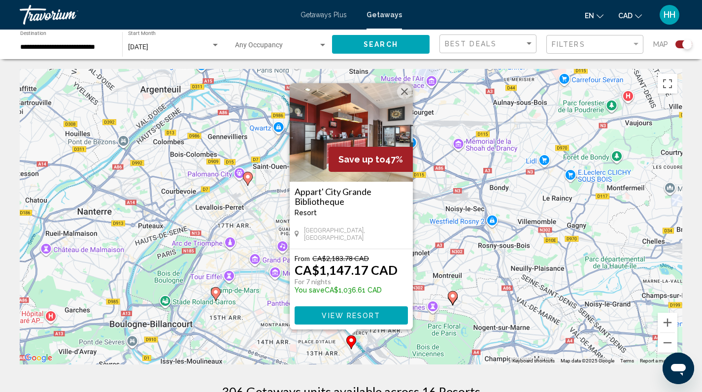
scroll to position [0, 0]
click at [279, 210] on div "To activate drag with keyboard, press Alt + Enter. Once in keyboard drag state,…" at bounding box center [351, 217] width 662 height 296
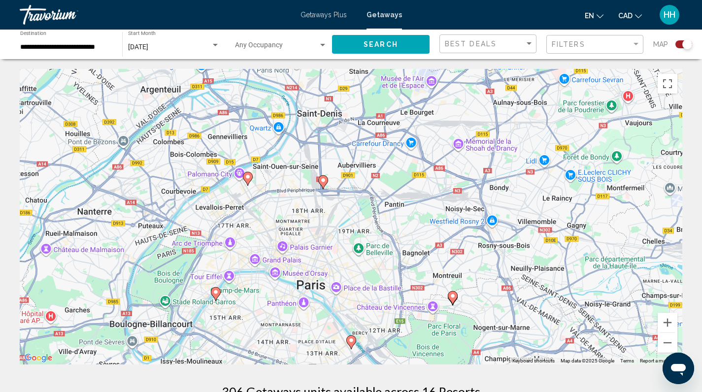
click at [291, 263] on div "To activate drag with keyboard, press Alt + Enter. Once in keyboard drag state,…" at bounding box center [351, 217] width 662 height 296
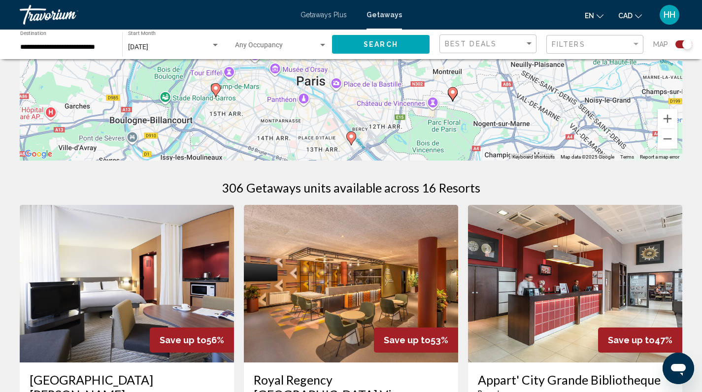
scroll to position [47, 0]
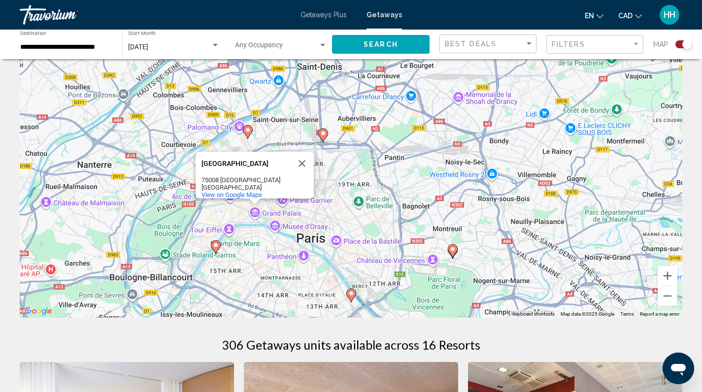
click at [289, 220] on div "To activate drag with keyboard, press Alt + Enter. Once in keyboard drag state,…" at bounding box center [351, 170] width 662 height 296
click at [332, 155] on div "To activate drag with keyboard, press Alt + Enter. Once in keyboard drag state,…" at bounding box center [351, 170] width 662 height 296
click at [320, 131] on image "Main content" at bounding box center [323, 134] width 6 height 6
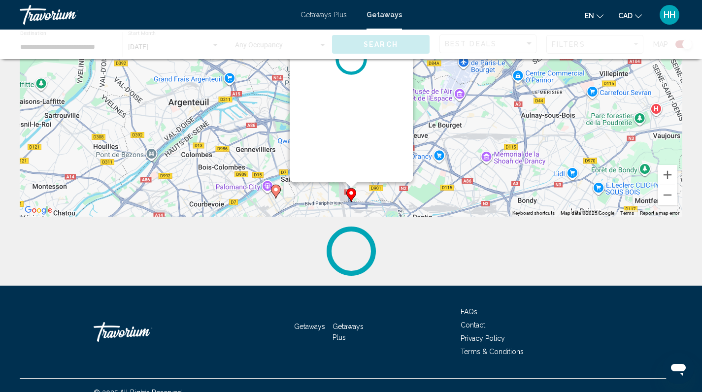
scroll to position [136, 0]
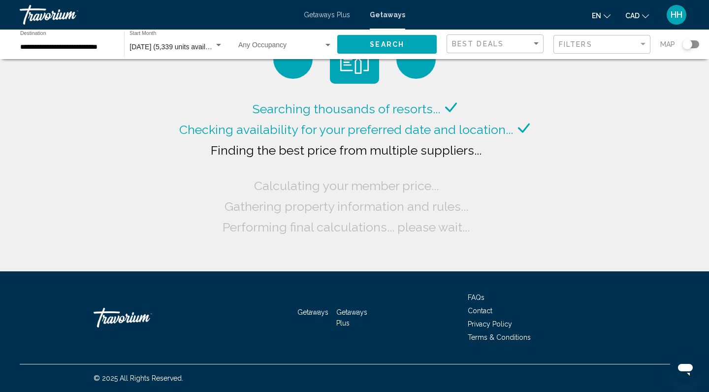
click at [686, 47] on div "Search widget" at bounding box center [688, 44] width 10 height 10
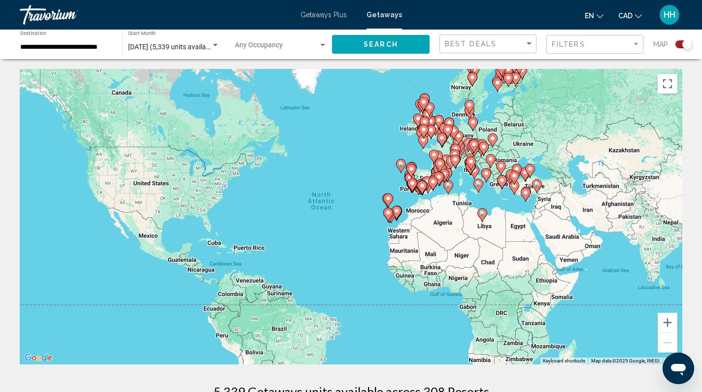
click at [433, 152] on image "Main content" at bounding box center [434, 155] width 6 height 6
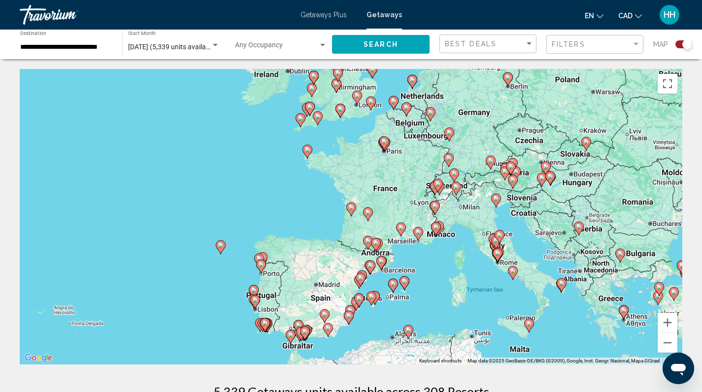
click at [384, 150] on icon "Main content" at bounding box center [384, 143] width 10 height 14
type input "**********"
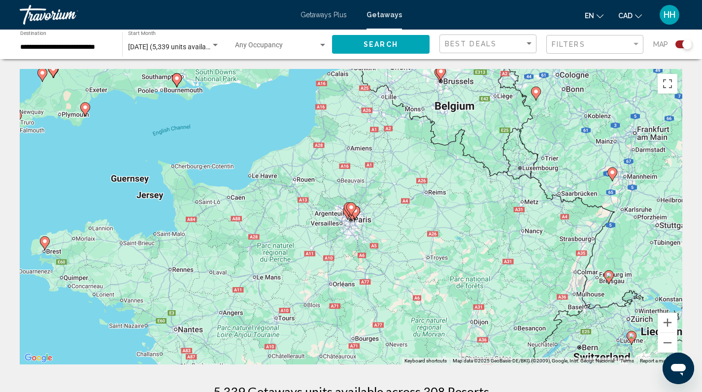
click at [349, 218] on gmp-advanced-marker "Main content" at bounding box center [352, 214] width 10 height 15
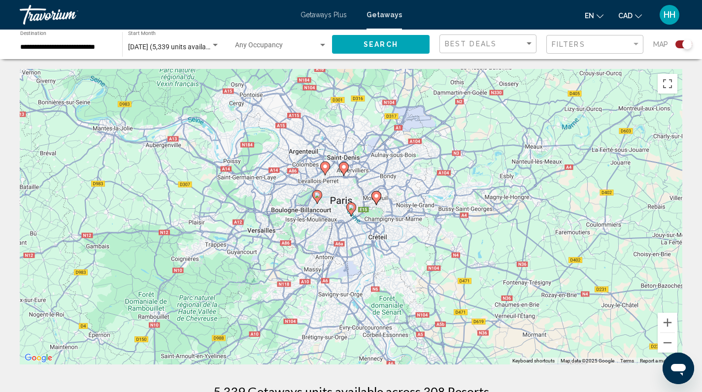
click at [352, 212] on icon "Main content" at bounding box center [350, 209] width 9 height 13
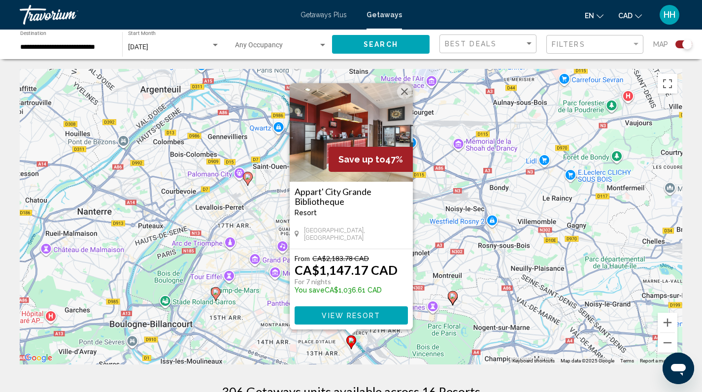
click at [266, 283] on div "To activate drag with keyboard, press Alt + Enter. Once in keyboard drag state,…" at bounding box center [351, 217] width 662 height 296
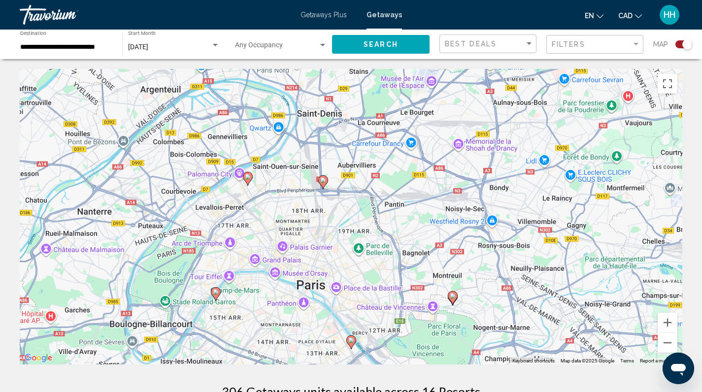
click at [323, 192] on div "To activate drag with keyboard, press Alt + Enter. Once in keyboard drag state,…" at bounding box center [351, 217] width 662 height 296
click at [323, 187] on icon "Main content" at bounding box center [322, 182] width 9 height 13
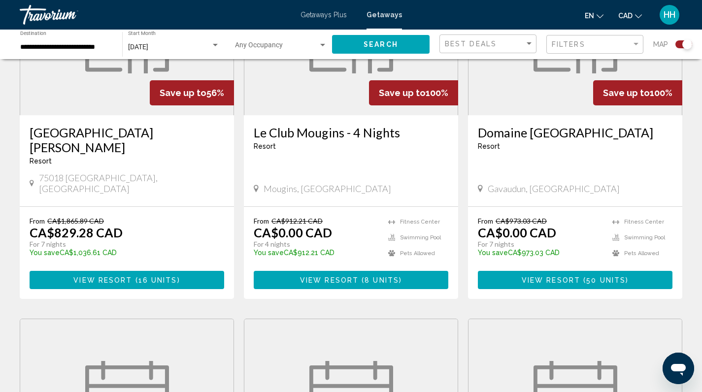
scroll to position [434, 0]
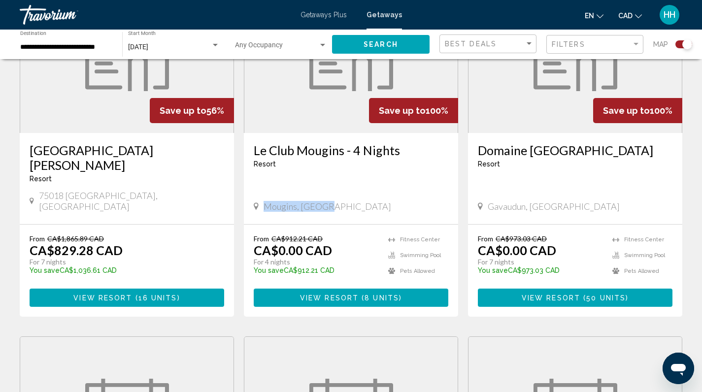
drag, startPoint x: 330, startPoint y: 170, endPoint x: 264, endPoint y: 170, distance: 67.0
click at [264, 201] on div "Mougins, [GEOGRAPHIC_DATA]" at bounding box center [351, 206] width 195 height 11
copy span "Mougins, [GEOGRAPHIC_DATA]"
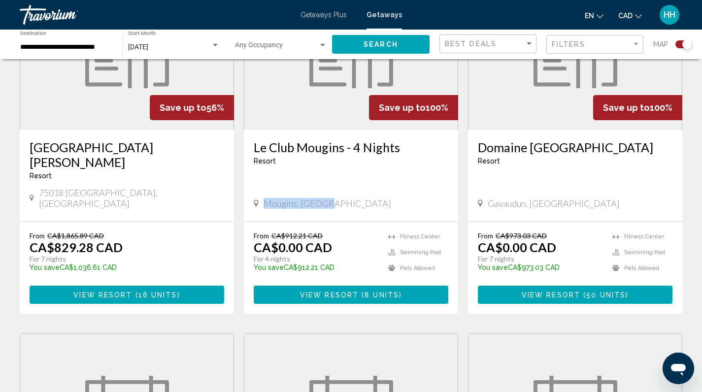
scroll to position [437, 0]
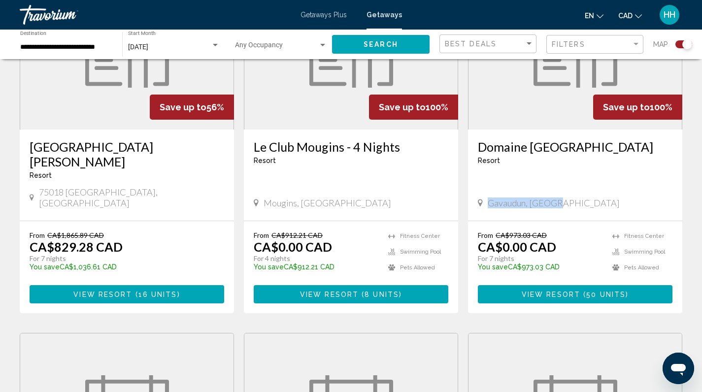
drag, startPoint x: 568, startPoint y: 167, endPoint x: 486, endPoint y: 169, distance: 81.8
click at [486, 198] on div "Gavaudun, [GEOGRAPHIC_DATA]" at bounding box center [575, 203] width 195 height 11
copy span "Gavaudun, [GEOGRAPHIC_DATA]"
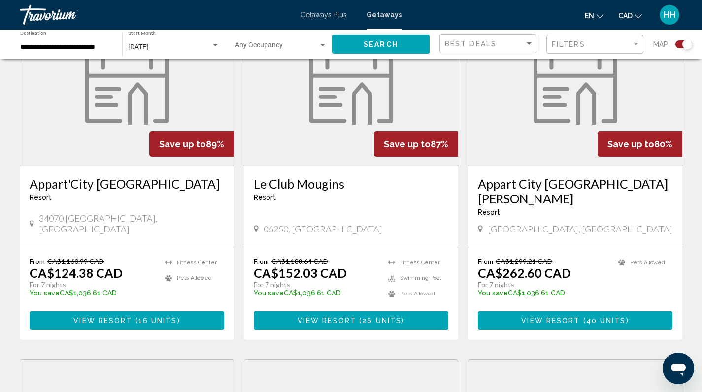
scroll to position [761, 0]
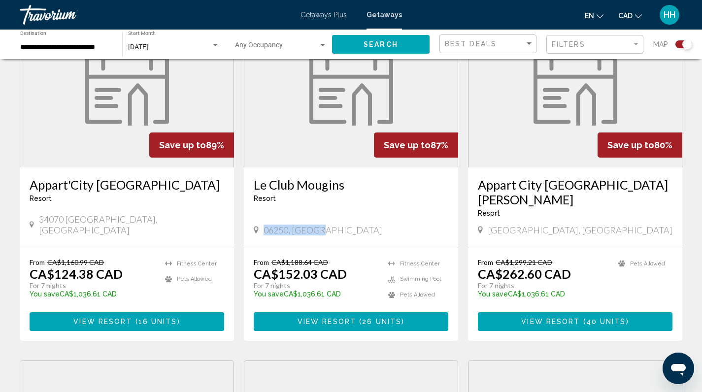
drag, startPoint x: 323, startPoint y: 182, endPoint x: 264, endPoint y: 182, distance: 59.6
click at [264, 225] on div "06250, [GEOGRAPHIC_DATA]" at bounding box center [351, 230] width 195 height 11
copy span "06250, [GEOGRAPHIC_DATA]"
drag, startPoint x: 154, startPoint y: 182, endPoint x: 40, endPoint y: 181, distance: 113.8
click at [40, 214] on div "34070 [GEOGRAPHIC_DATA], [GEOGRAPHIC_DATA]" at bounding box center [127, 225] width 195 height 22
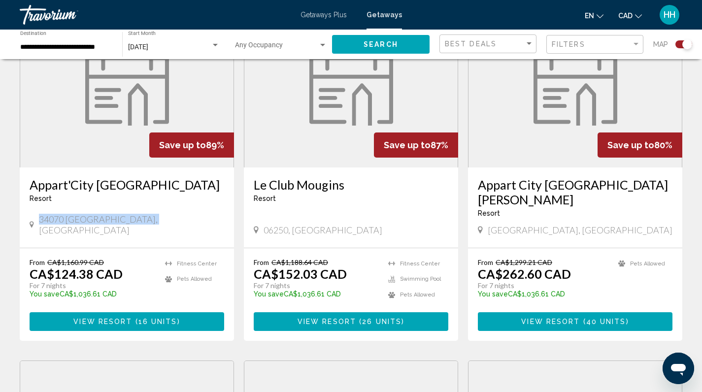
copy span "34070 [GEOGRAPHIC_DATA], [GEOGRAPHIC_DATA]"
drag, startPoint x: 564, startPoint y: 180, endPoint x: 488, endPoint y: 178, distance: 76.9
click at [488, 225] on div "[GEOGRAPHIC_DATA], [GEOGRAPHIC_DATA]" at bounding box center [575, 230] width 195 height 11
copy span "[GEOGRAPHIC_DATA], [GEOGRAPHIC_DATA]"
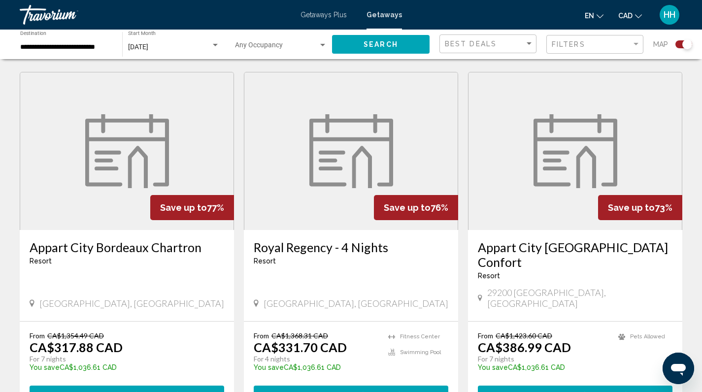
scroll to position [1051, 0]
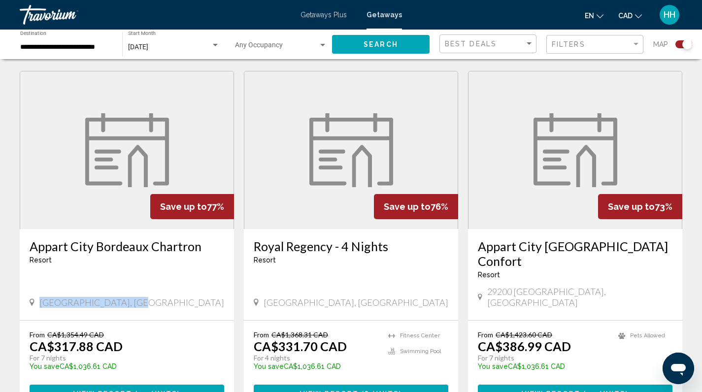
drag, startPoint x: 143, startPoint y: 228, endPoint x: 33, endPoint y: 223, distance: 109.5
click at [33, 297] on div "[GEOGRAPHIC_DATA], [GEOGRAPHIC_DATA]" at bounding box center [127, 302] width 195 height 11
copy div "[GEOGRAPHIC_DATA], [GEOGRAPHIC_DATA]"
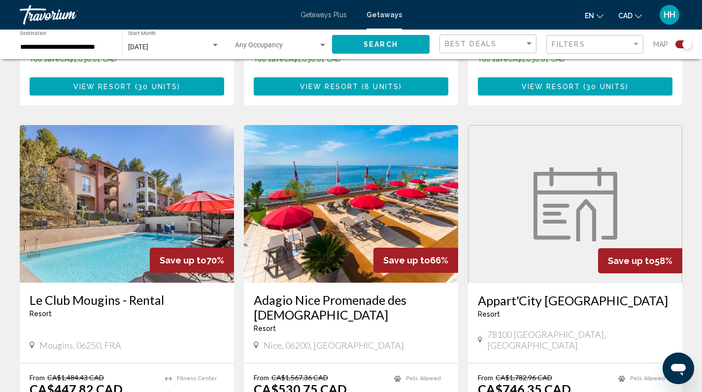
scroll to position [1357, 0]
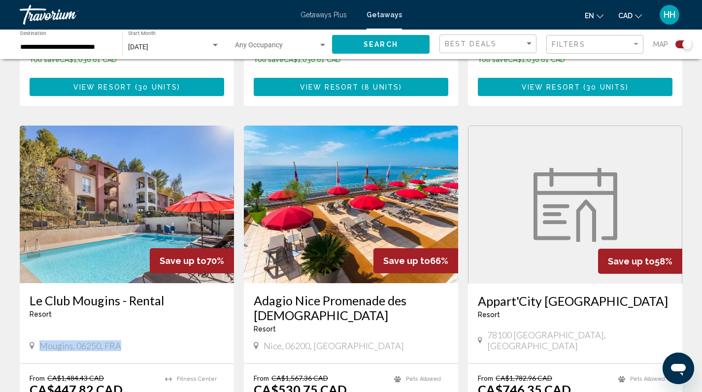
drag, startPoint x: 129, startPoint y: 250, endPoint x: 39, endPoint y: 253, distance: 89.7
click at [39, 340] on div "Mougins, 06250, FRA" at bounding box center [127, 345] width 195 height 11
copy span "Mougins, 06250, FRA"
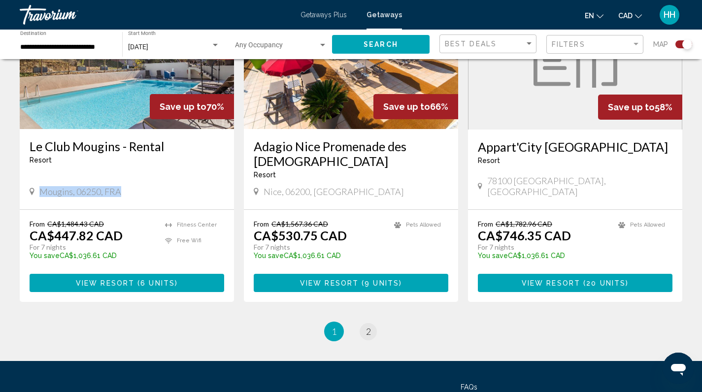
scroll to position [1511, 0]
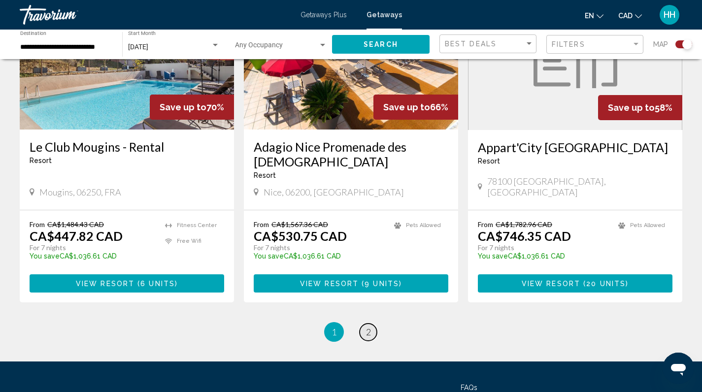
click at [370, 327] on span "2" at bounding box center [368, 332] width 5 height 11
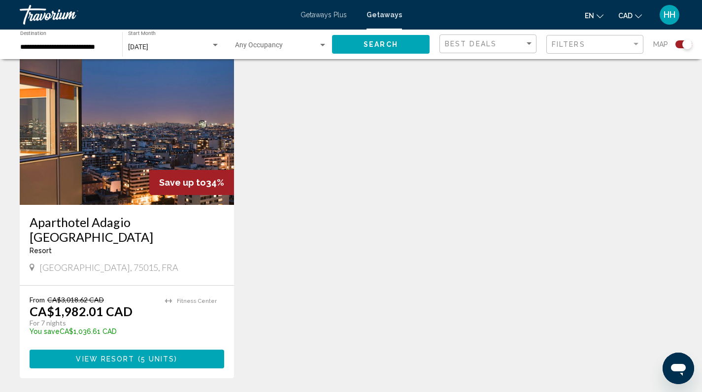
scroll to position [728, 0]
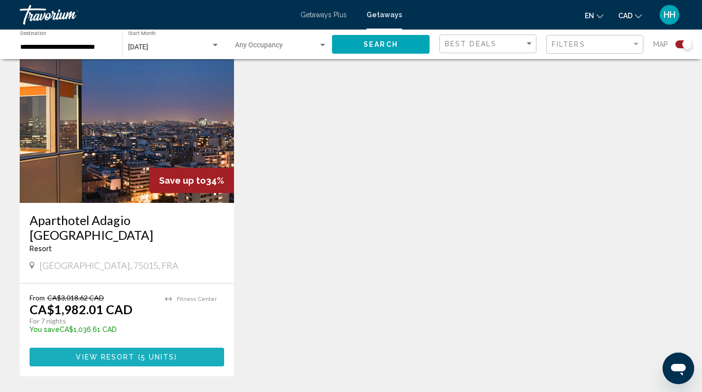
click at [132, 354] on span "View Resort" at bounding box center [105, 358] width 59 height 8
